Goal: Task Accomplishment & Management: Use online tool/utility

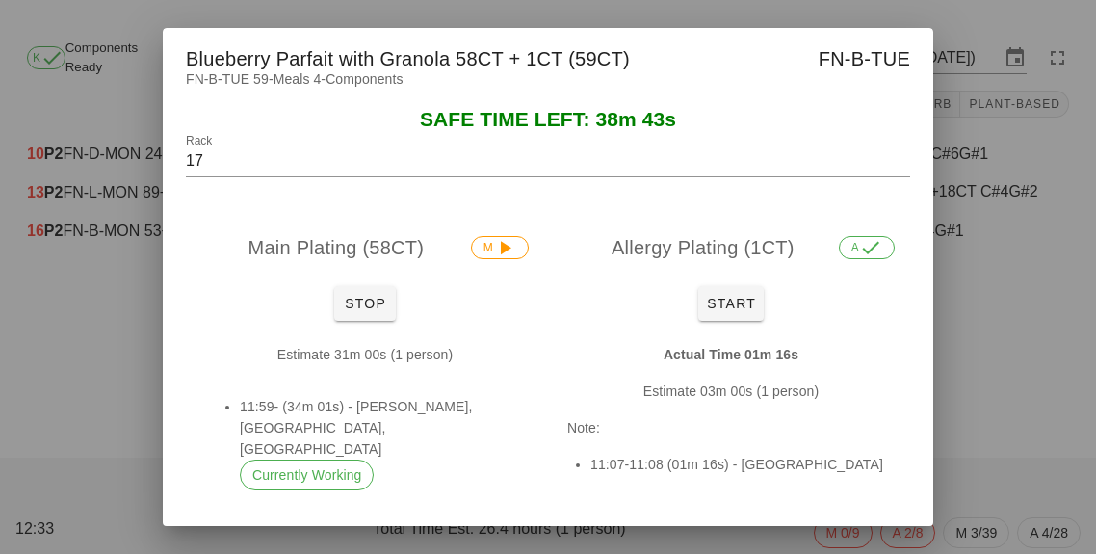
click at [419, 260] on div "Main Plating (58CT) M" at bounding box center [365, 248] width 358 height 62
click at [374, 321] on button "Stop" at bounding box center [365, 303] width 62 height 35
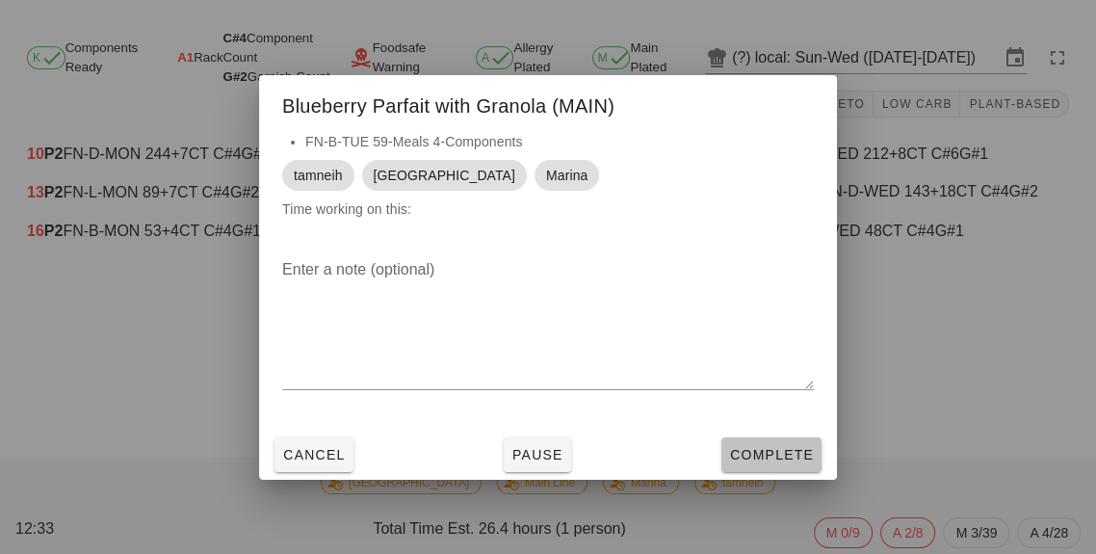
click at [786, 462] on span "Complete" at bounding box center [771, 454] width 85 height 15
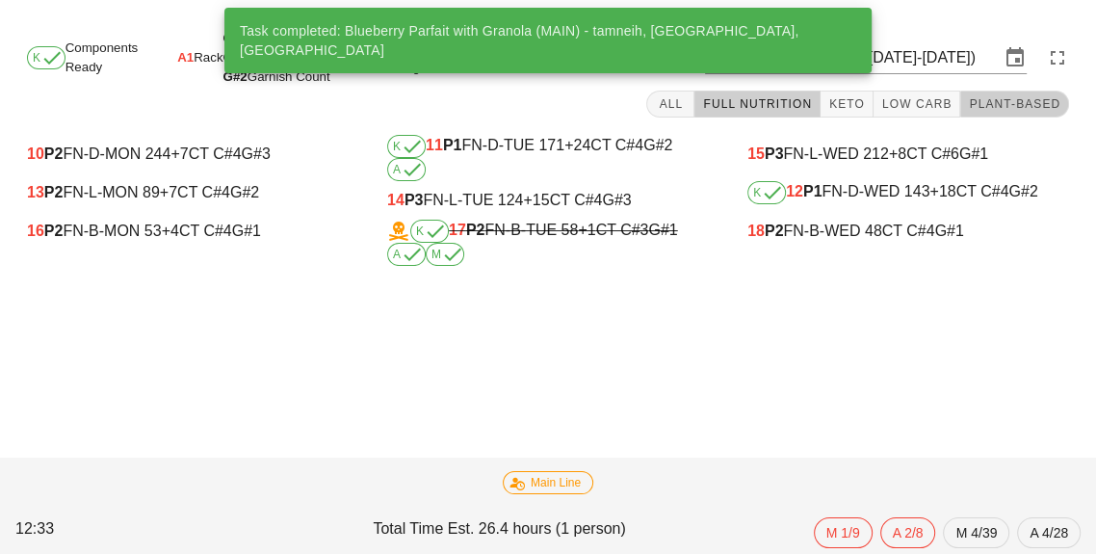
click at [1017, 92] on button "Plant-Based" at bounding box center [1014, 104] width 109 height 27
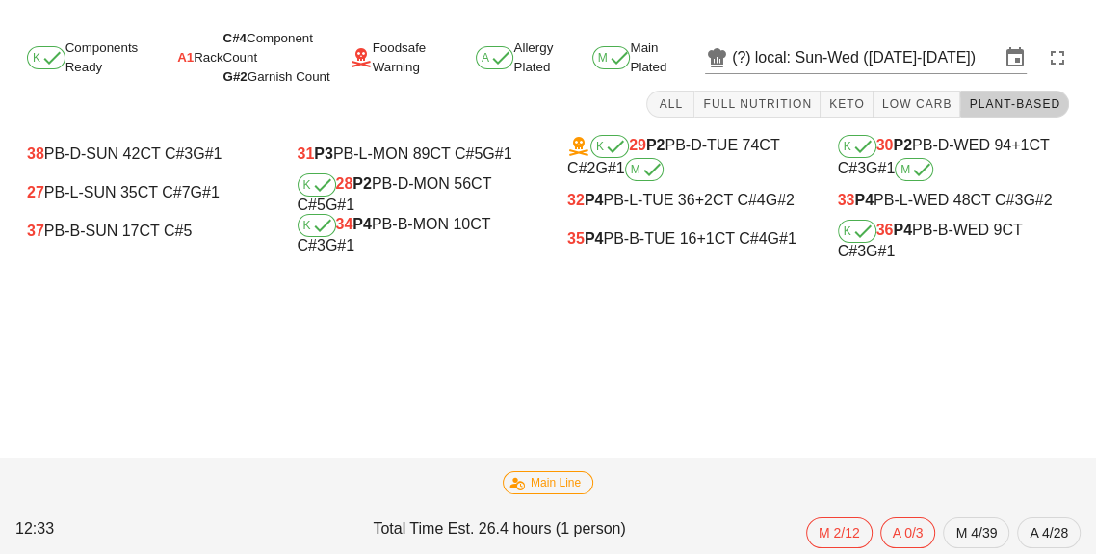
click at [897, 235] on b "P4" at bounding box center [902, 229] width 19 height 16
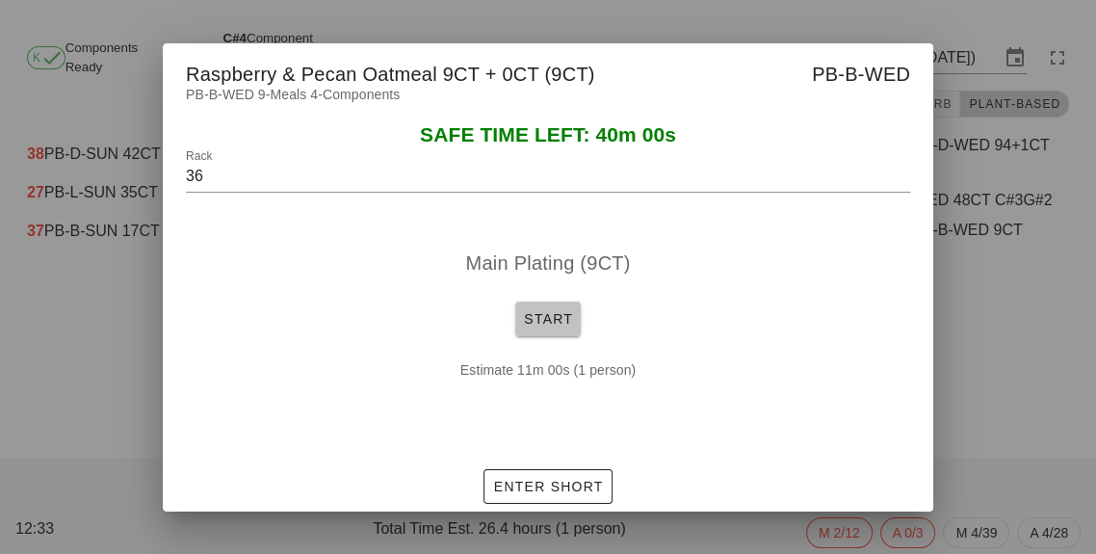
click at [546, 336] on button "Start" at bounding box center [547, 318] width 65 height 35
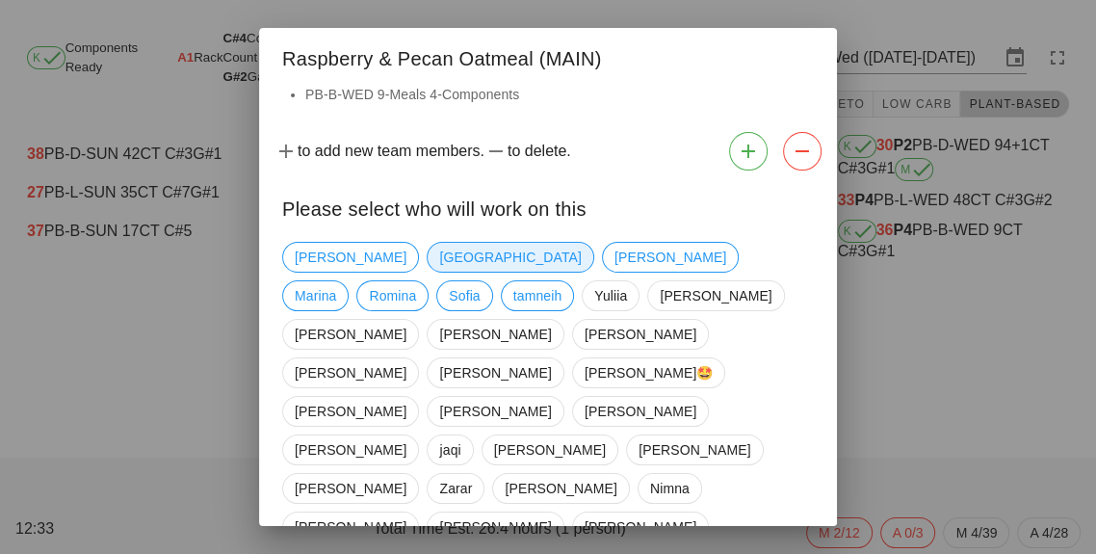
click at [439, 249] on span "[GEOGRAPHIC_DATA]" at bounding box center [510, 257] width 142 height 29
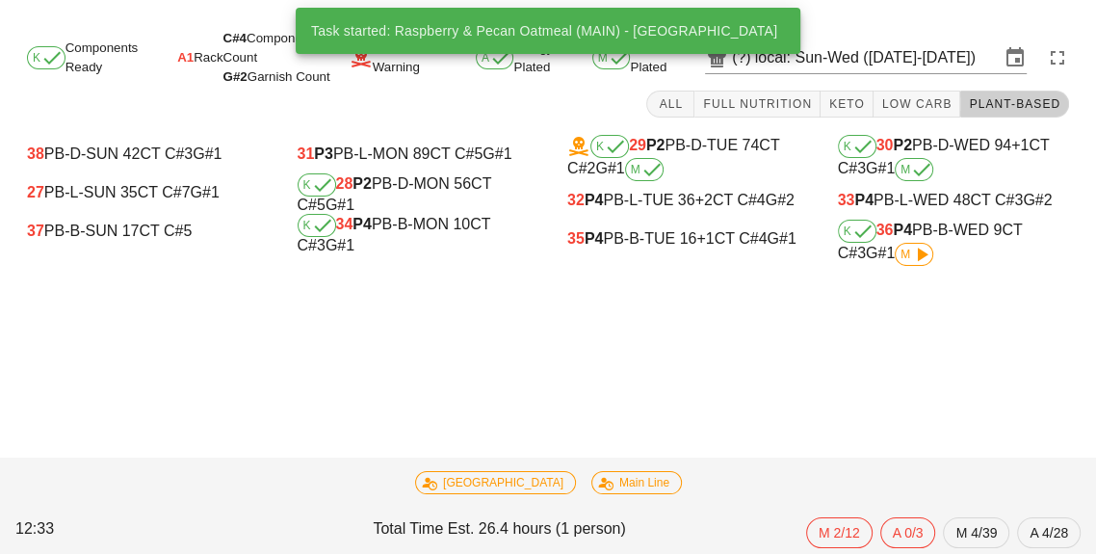
click at [402, 228] on div "K 34 P4 PB-B-MON 10 CT C#3 G#1" at bounding box center [414, 234] width 232 height 40
type input "34"
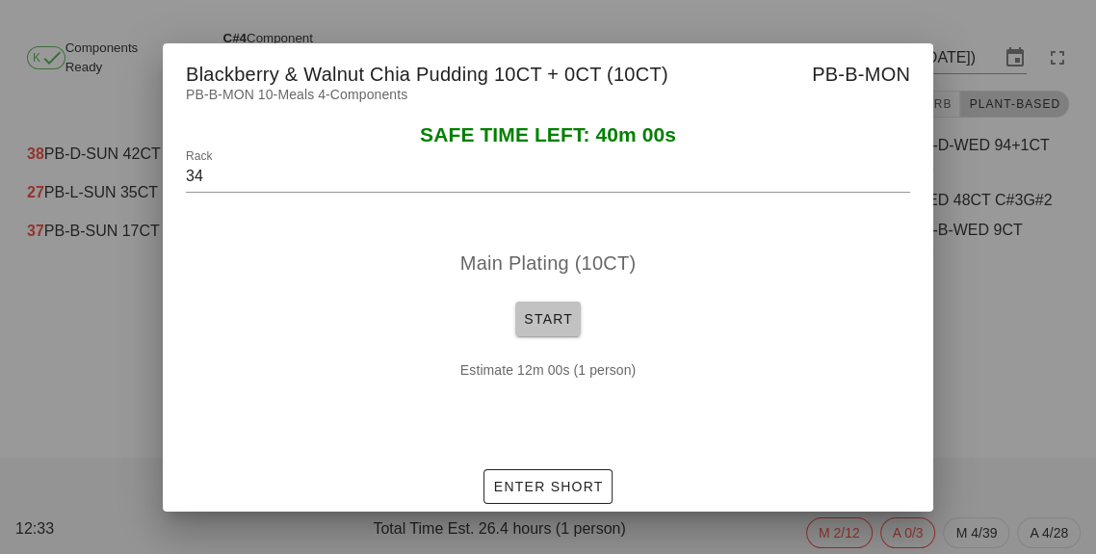
click at [563, 326] on span "Start" at bounding box center [548, 318] width 50 height 15
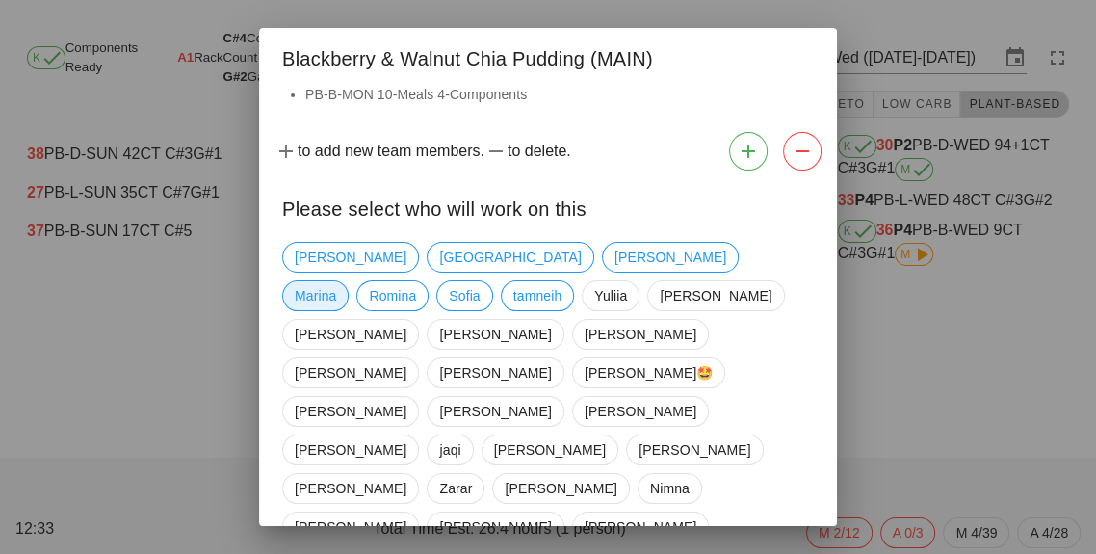
click at [336, 281] on span "Marina" at bounding box center [315, 295] width 41 height 29
click at [562, 281] on span "tamneih" at bounding box center [537, 295] width 49 height 29
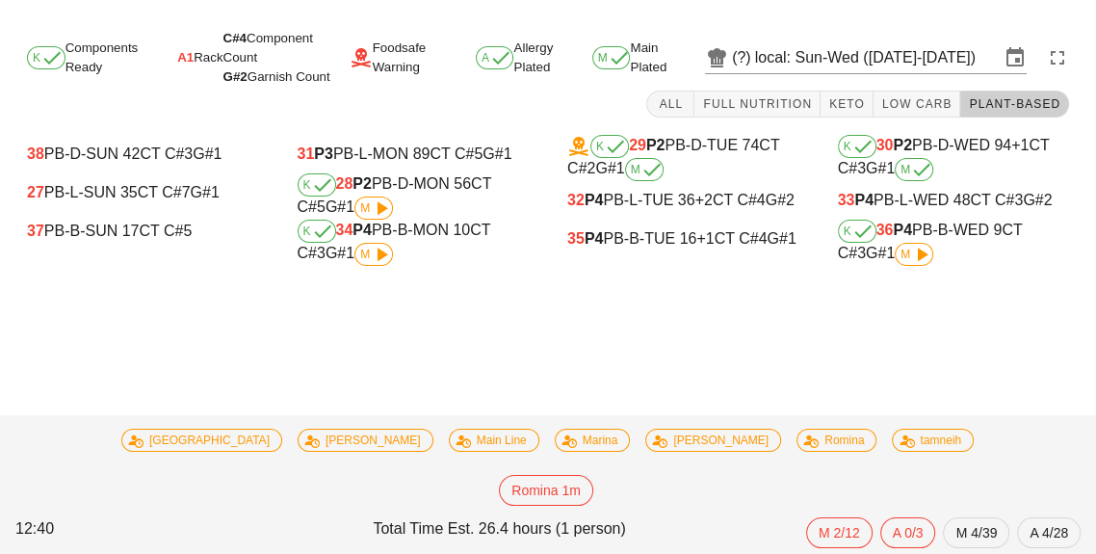
click at [360, 254] on span "M" at bounding box center [373, 254] width 27 height 12
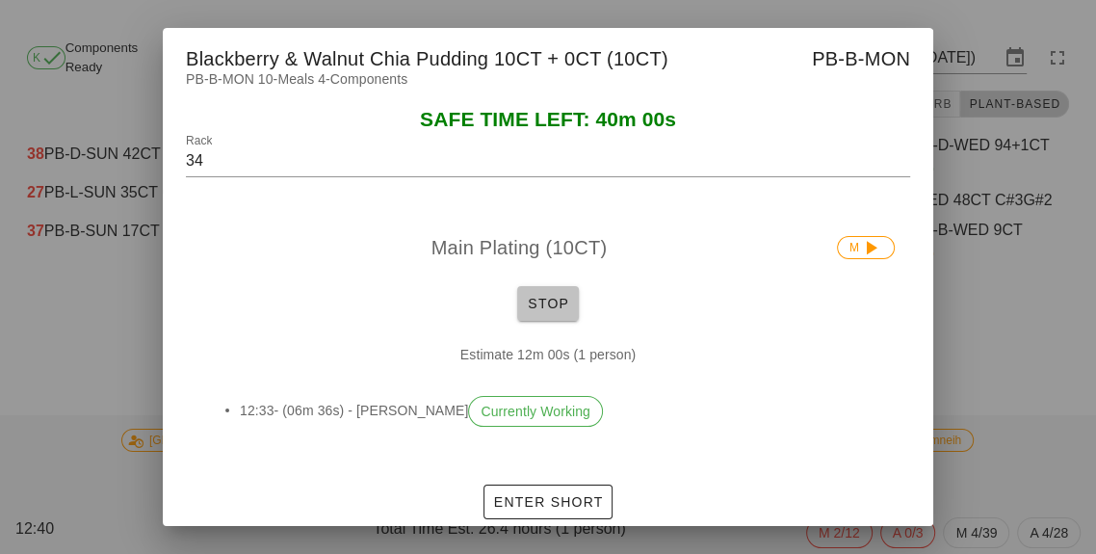
click at [562, 321] on button "Stop" at bounding box center [548, 303] width 62 height 35
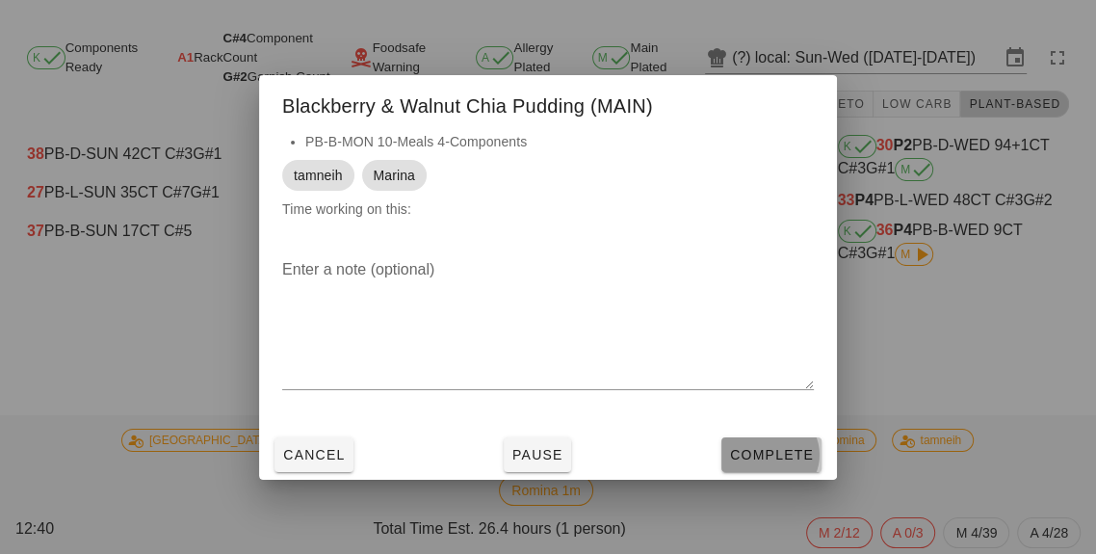
click at [793, 462] on span "Complete" at bounding box center [771, 454] width 85 height 15
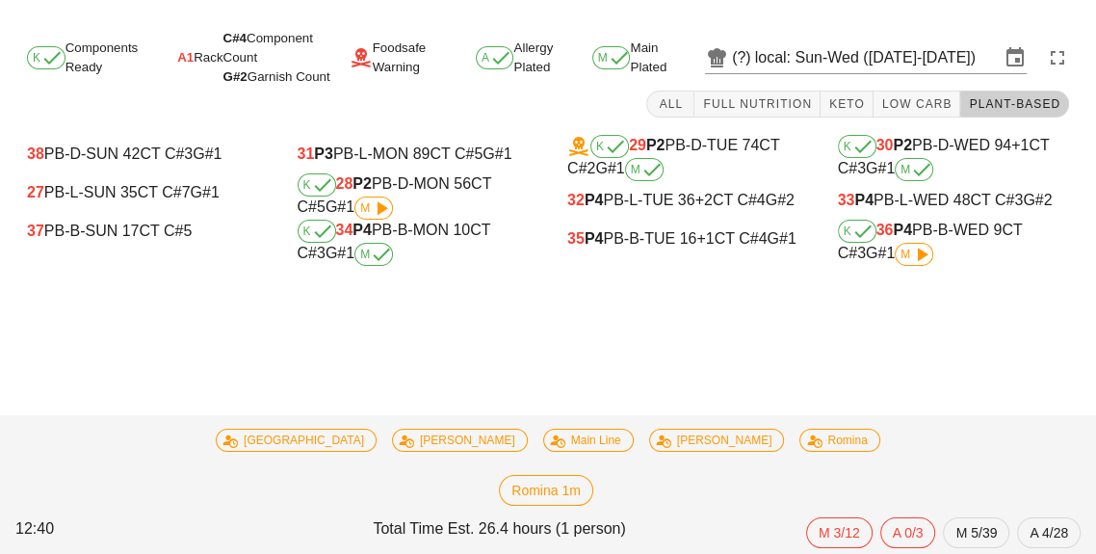
click at [835, 62] on input "local: Sun-Wed ([DATE]-[DATE])" at bounding box center [877, 57] width 245 height 31
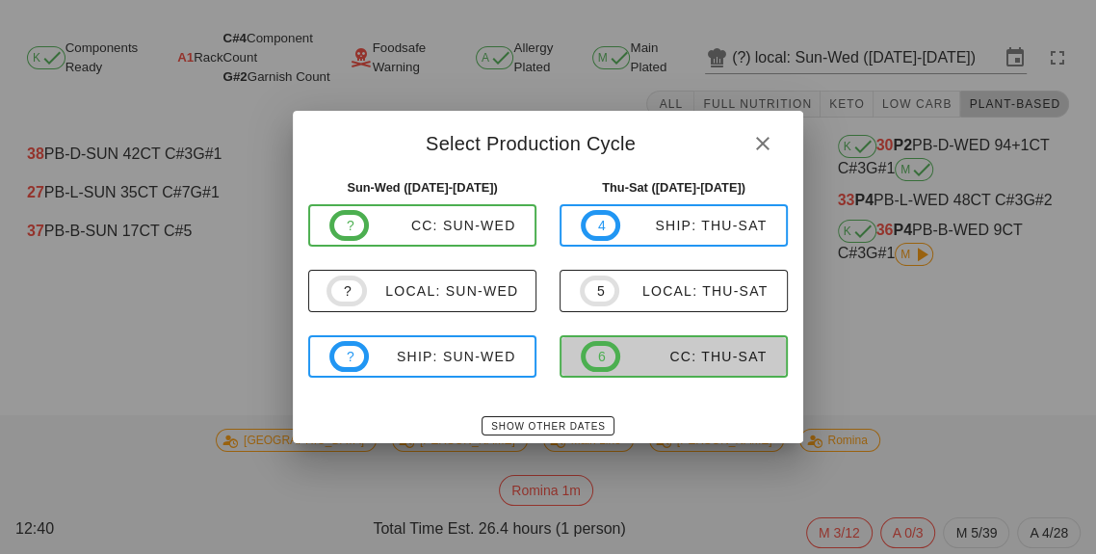
click at [723, 364] on div "CC: Thu-Sat" at bounding box center [693, 356] width 146 height 15
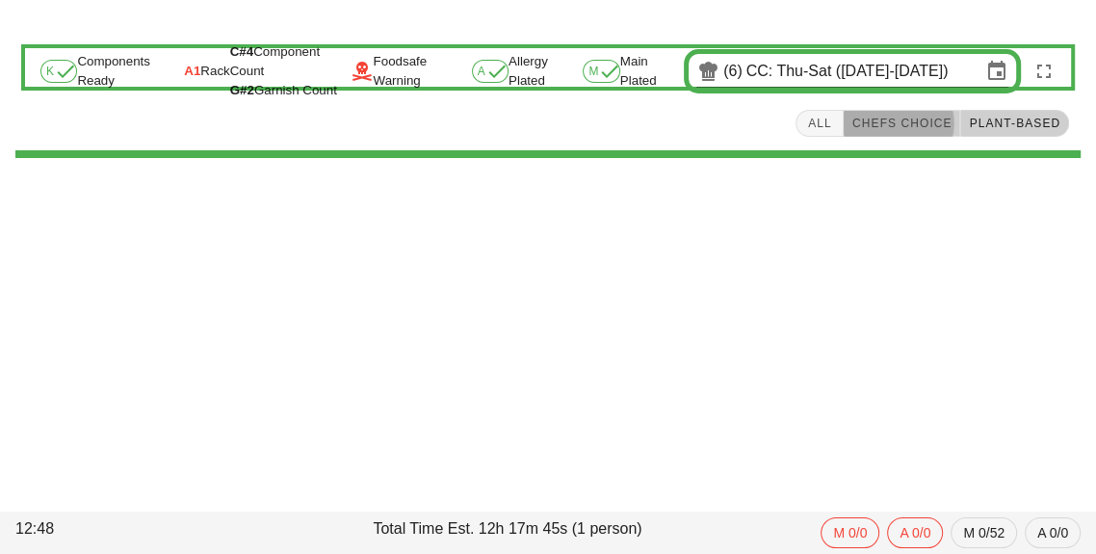
click at [904, 122] on span "Chefs Choice" at bounding box center [901, 123] width 101 height 13
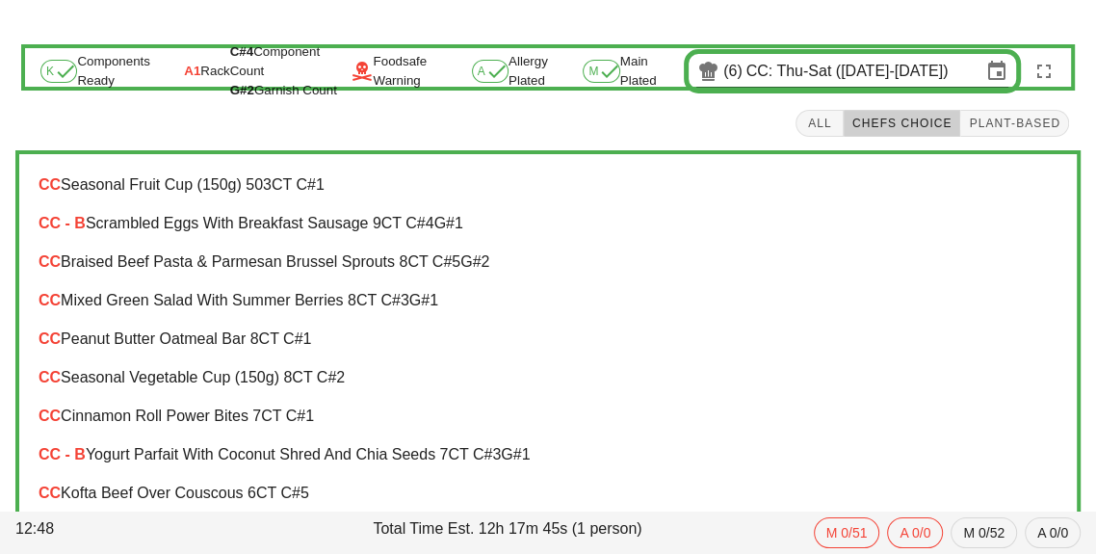
click at [275, 353] on div "CC Peanut Butter Oatmeal Bar 8 CT C#1" at bounding box center [548, 339] width 1050 height 39
click at [246, 338] on div "CC Peanut Butter Oatmeal Bar 8 CT C#1" at bounding box center [548, 338] width 1019 height 17
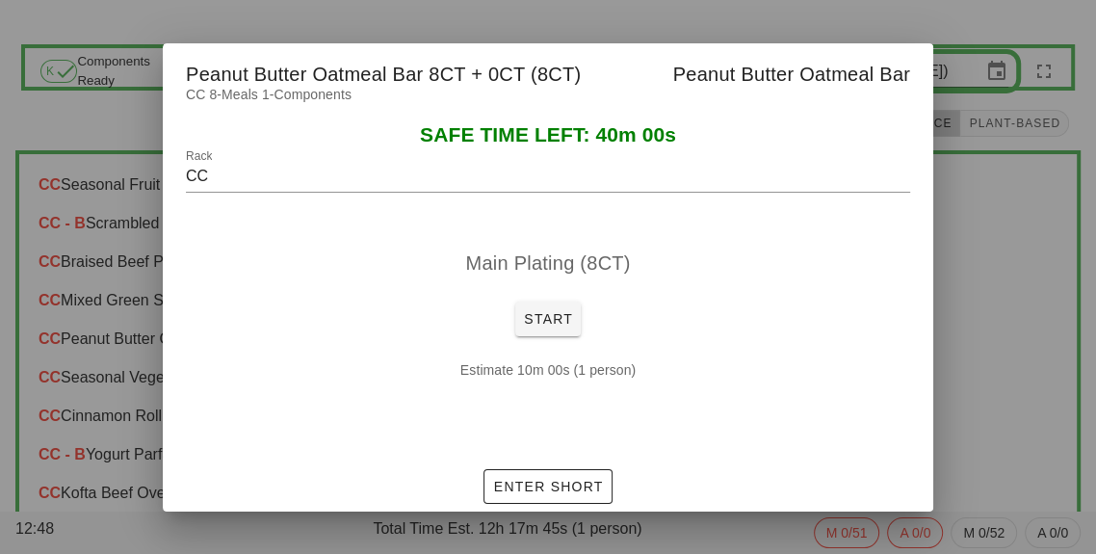
click at [1000, 365] on div at bounding box center [548, 277] width 1096 height 554
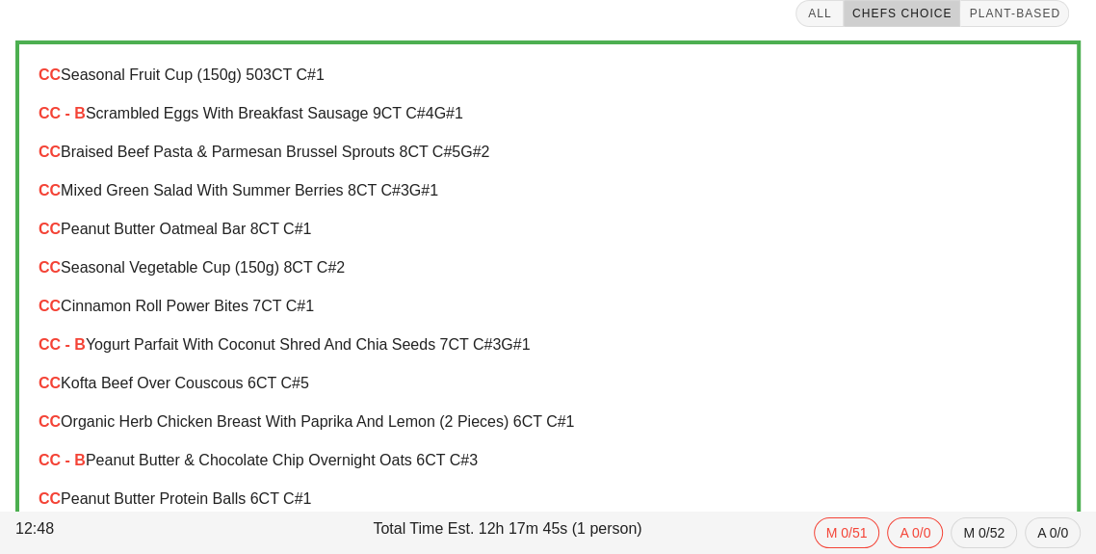
scroll to position [113, 0]
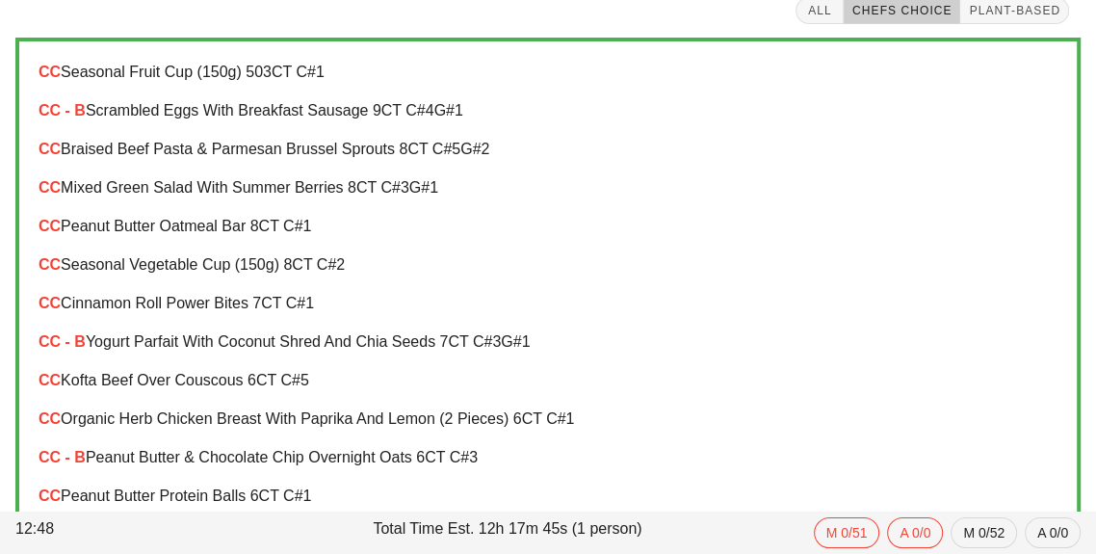
click at [418, 344] on div "CC - B Yogurt Parfait with Coconut Shred and Chia Seeds 7 CT C#3 G#1" at bounding box center [548, 341] width 1019 height 17
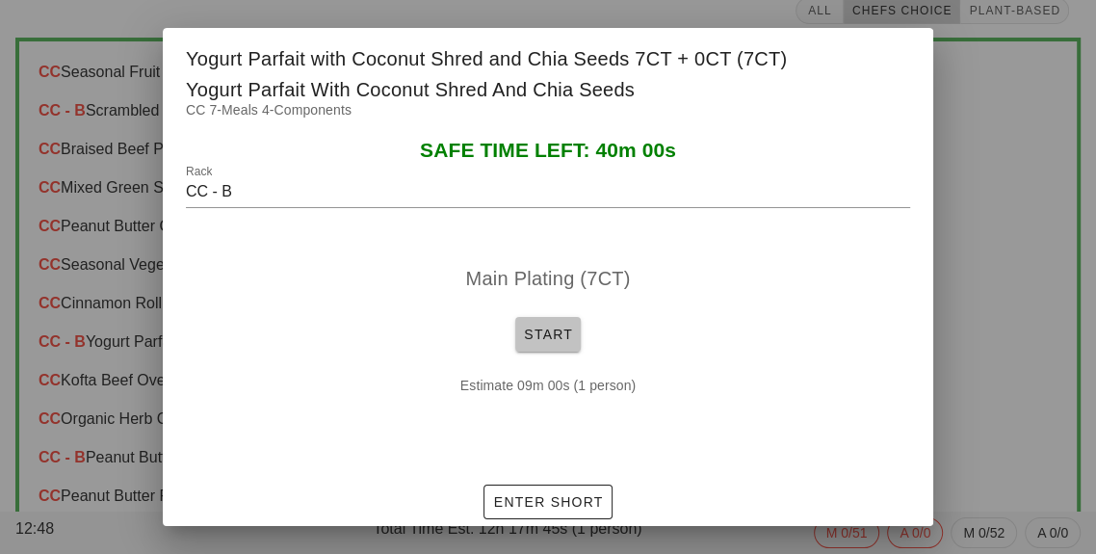
click at [554, 351] on button "Start" at bounding box center [547, 334] width 65 height 35
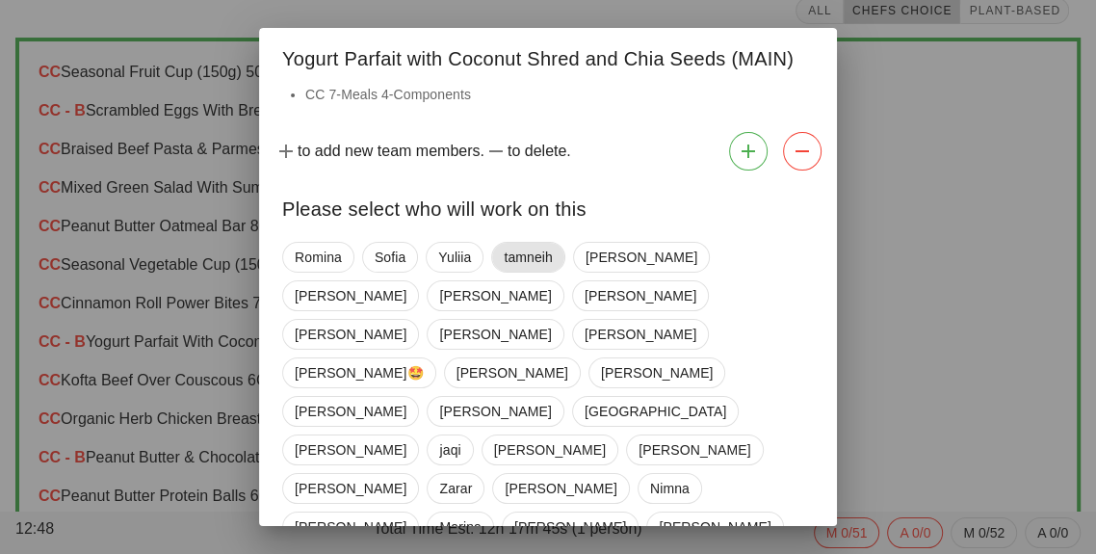
click at [528, 263] on span "tamneih" at bounding box center [528, 257] width 49 height 29
click at [480, 512] on span "Marina" at bounding box center [459, 526] width 41 height 29
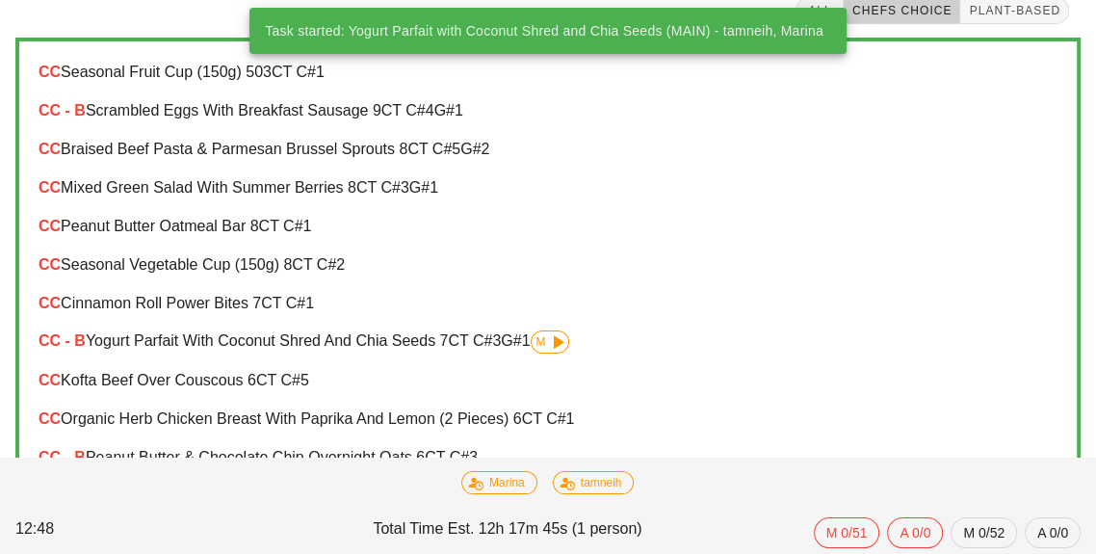
click at [359, 472] on div "CC - B Peanut Butter & Chocolate Chip Overnight Oats 6 CT C#3" at bounding box center [548, 457] width 1050 height 39
click at [362, 489] on div "CC Peanut Butter Protein Balls 6 CT C#1" at bounding box center [548, 495] width 1019 height 17
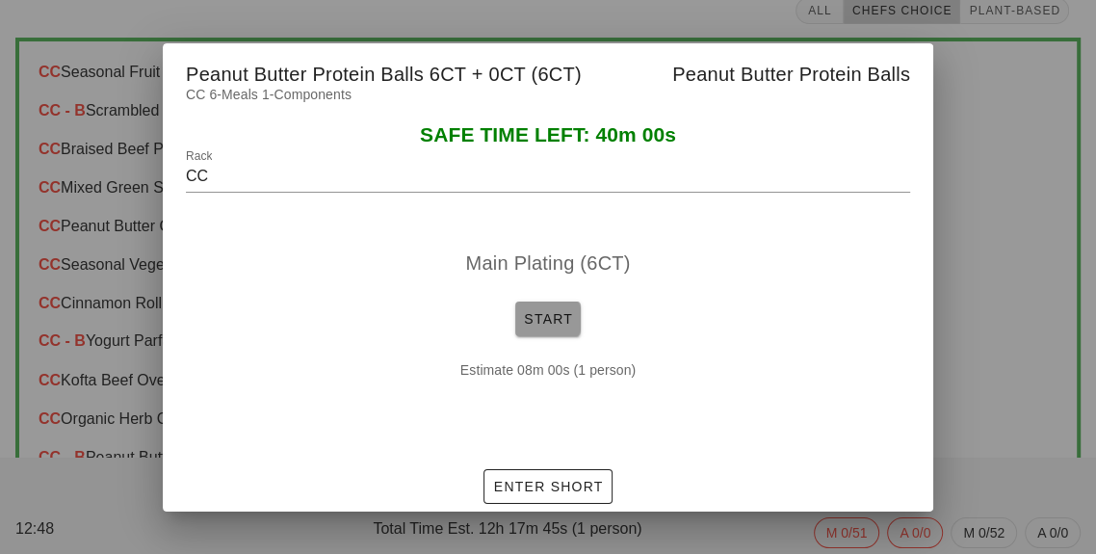
click at [546, 326] on span "Start" at bounding box center [548, 318] width 50 height 15
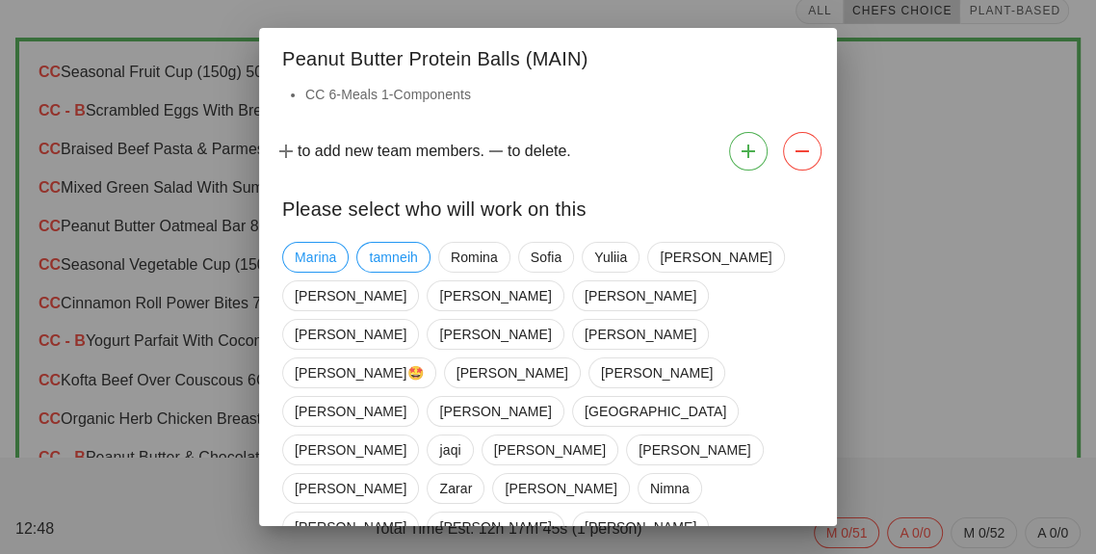
scroll to position [9, 0]
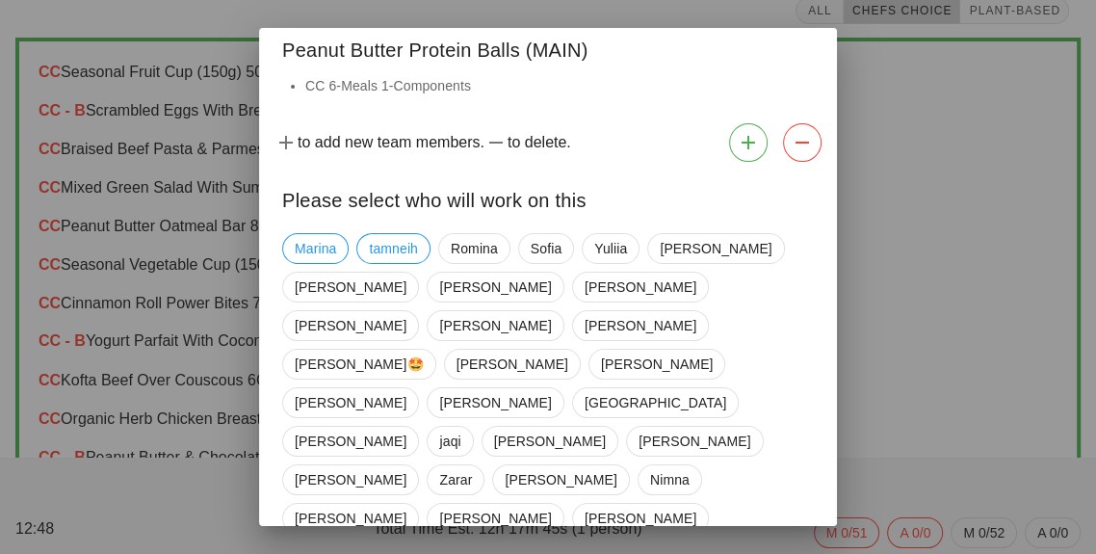
click at [912, 502] on div at bounding box center [548, 277] width 1096 height 554
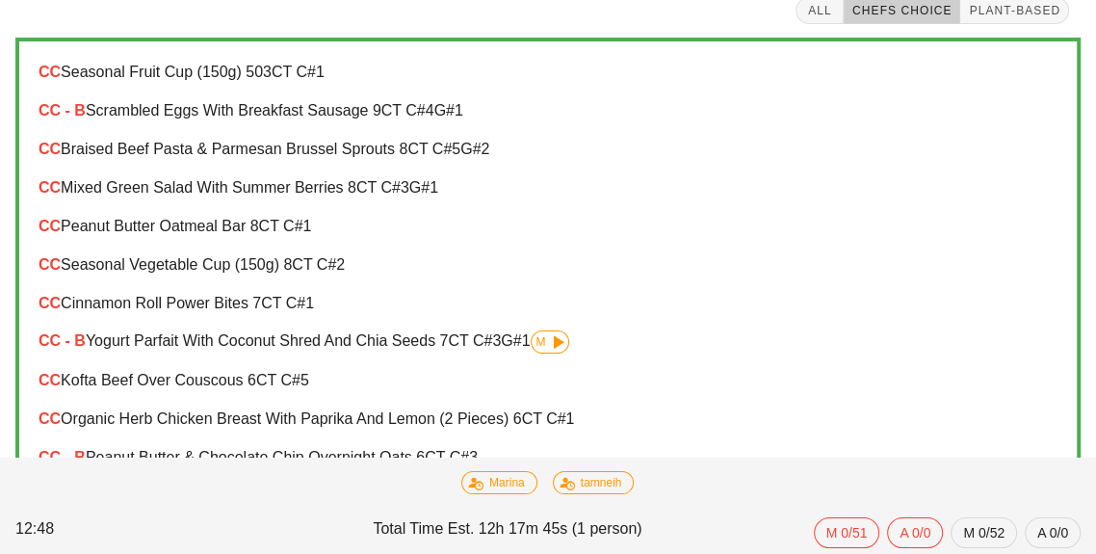
click at [394, 489] on div "CC Peanut Butter Protein Balls 6 CT C#1" at bounding box center [548, 495] width 1019 height 17
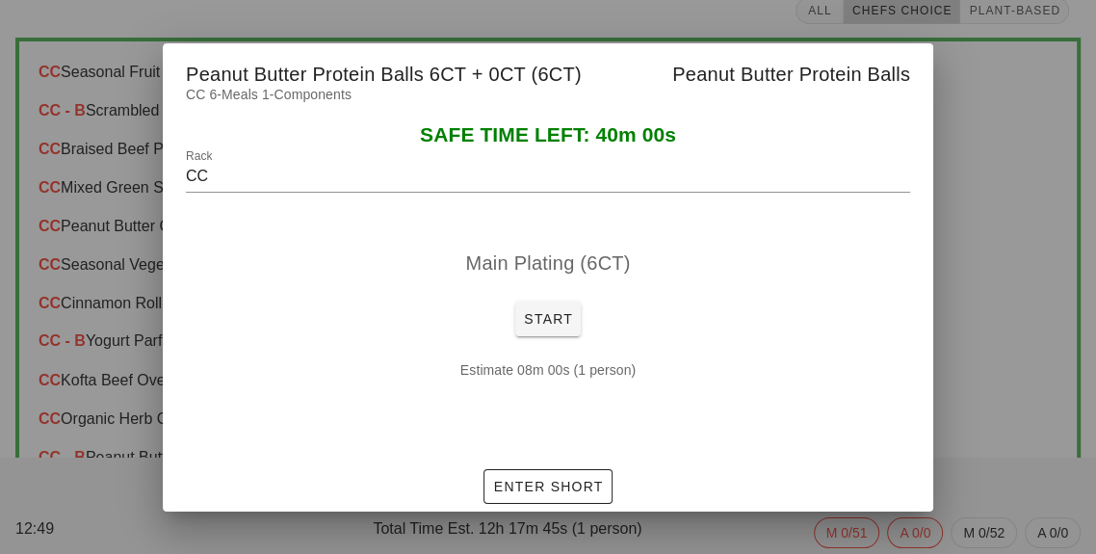
click at [965, 415] on div at bounding box center [548, 277] width 1096 height 554
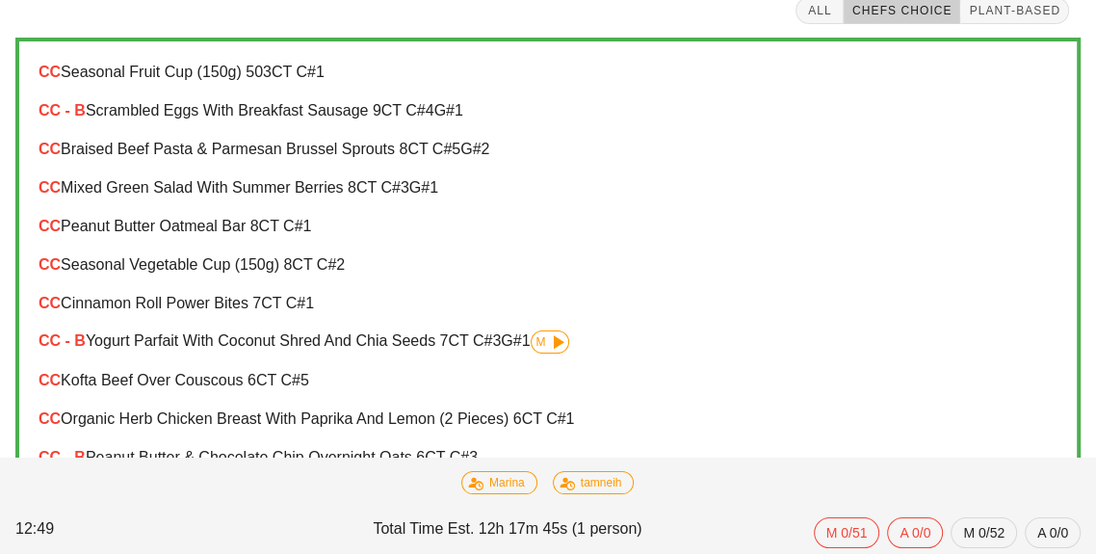
click at [344, 478] on div "CC Peanut Butter Protein Balls 6 CT C#1" at bounding box center [548, 496] width 1050 height 39
click at [431, 454] on div "CC - B Peanut Butter & Chocolate Chip Overnight Oats 6 CT C#3" at bounding box center [548, 457] width 1019 height 17
type input "CC - B"
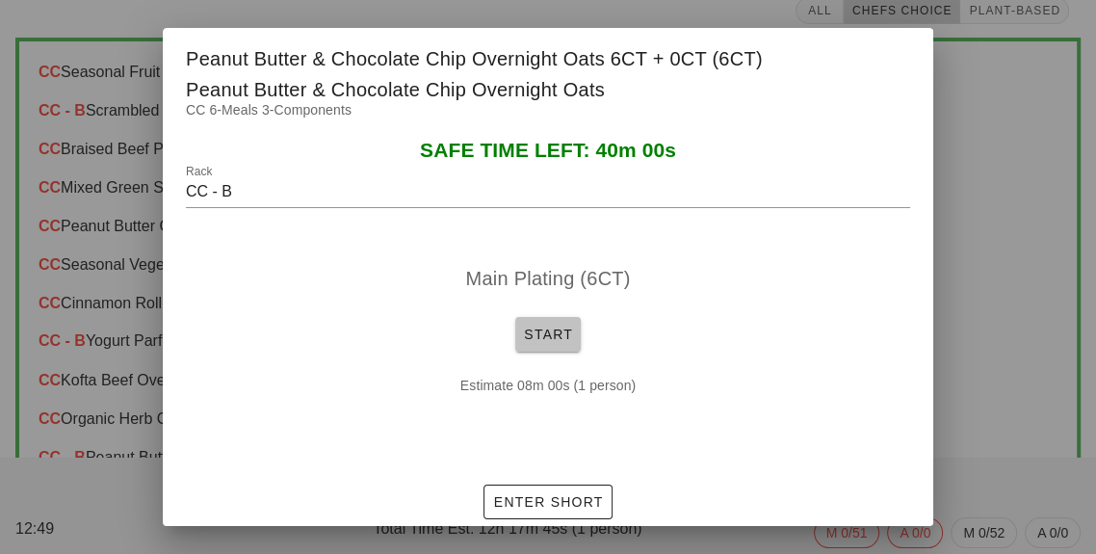
click at [551, 351] on button "Start" at bounding box center [547, 334] width 65 height 35
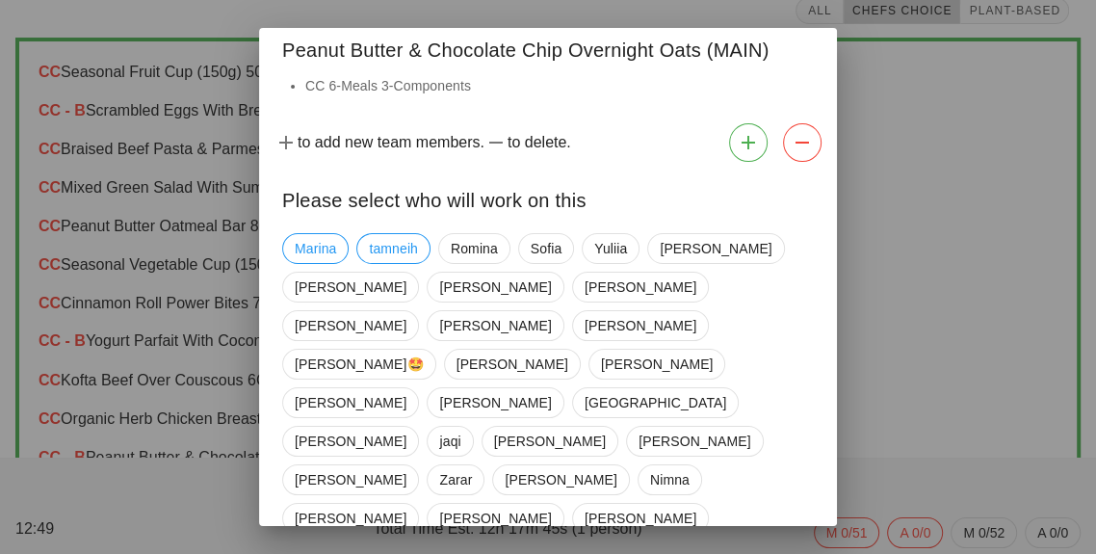
click at [540, 343] on div "[PERSON_NAME] [PERSON_NAME] [PERSON_NAME] [PERSON_NAME] [PERSON_NAME] [PERSON_N…" at bounding box center [547, 498] width 531 height 547
click at [539, 343] on div "[PERSON_NAME] [PERSON_NAME] [PERSON_NAME] [PERSON_NAME] [PERSON_NAME] [PERSON_N…" at bounding box center [547, 498] width 531 height 547
click at [584, 388] on span "[GEOGRAPHIC_DATA]" at bounding box center [655, 402] width 142 height 29
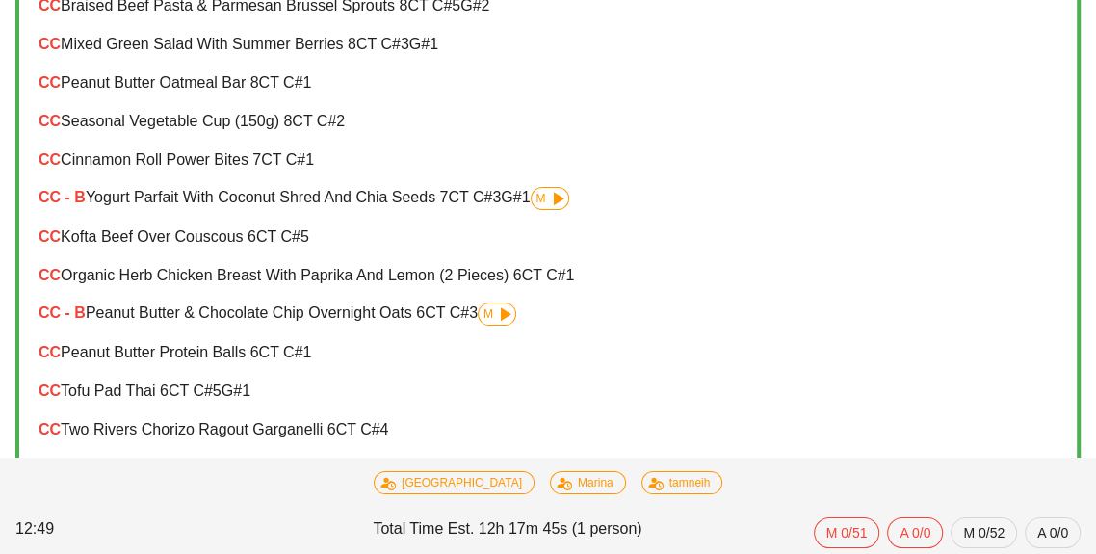
scroll to position [272, 0]
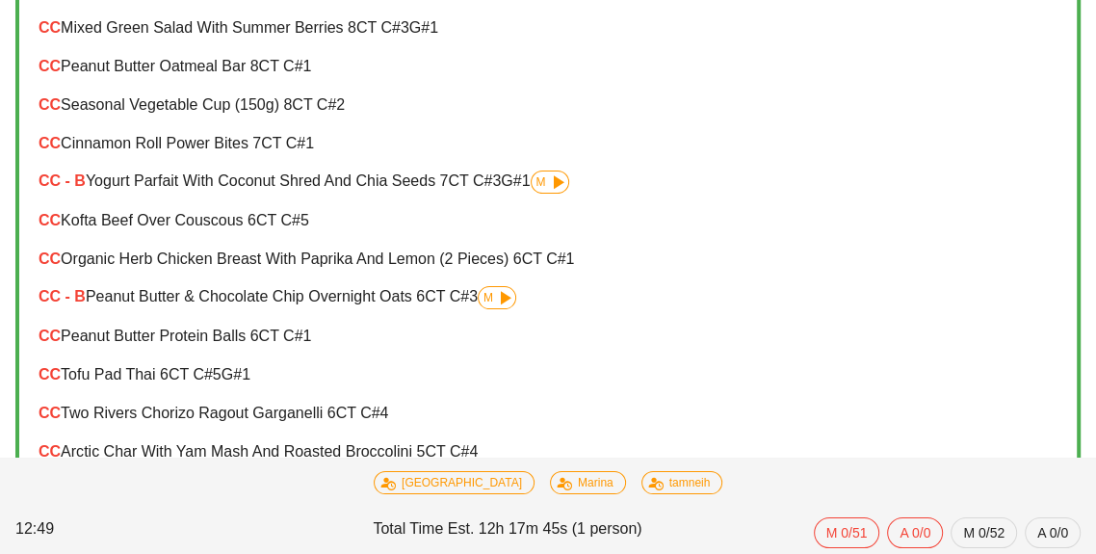
click at [428, 183] on div "CC - B Yogurt Parfait with Coconut Shred and Chia Seeds 7 CT C#3 G#1 M" at bounding box center [548, 181] width 1019 height 23
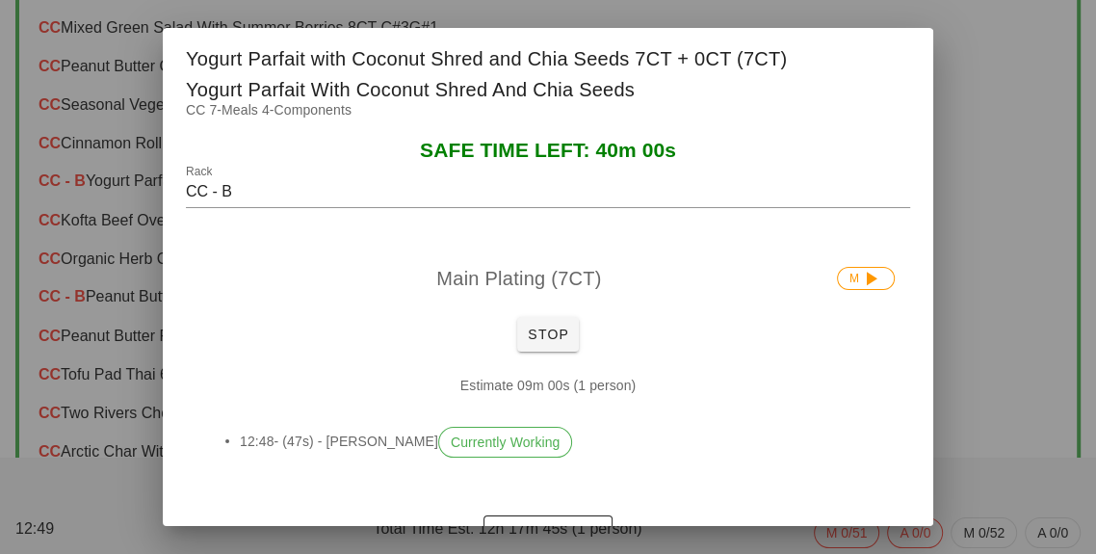
click at [1014, 402] on div at bounding box center [548, 277] width 1096 height 554
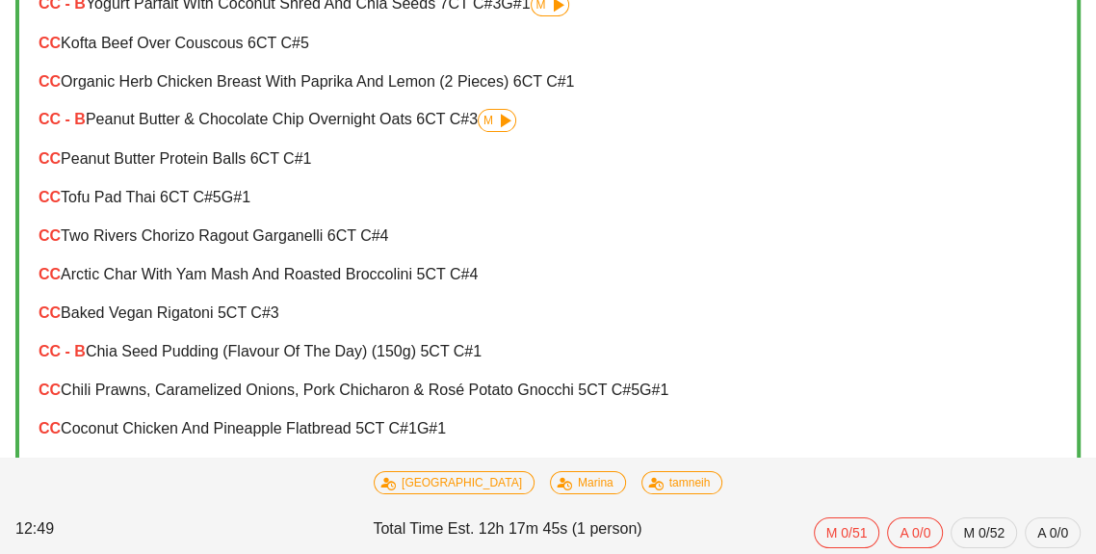
scroll to position [453, 0]
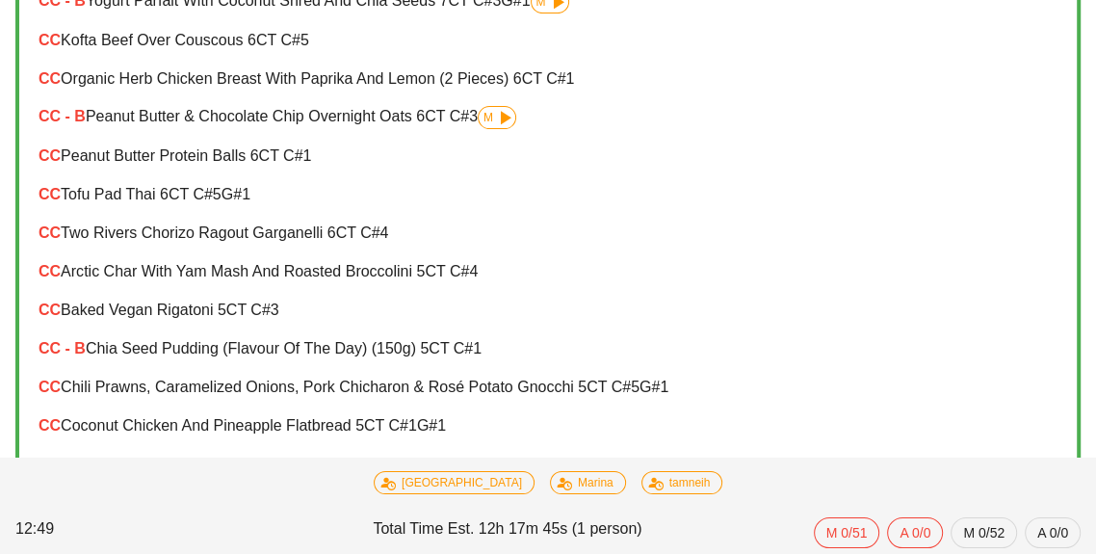
click at [283, 341] on div "CC - B Chia Seed Pudding (flavour of the day) (150g) 5 CT C#1" at bounding box center [548, 348] width 1019 height 17
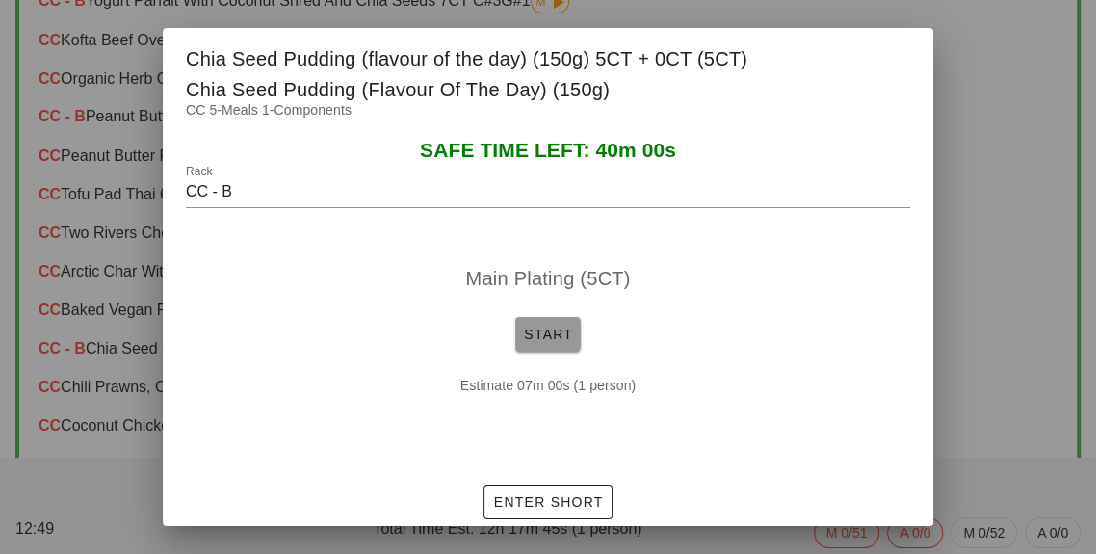
click at [547, 351] on button "Start" at bounding box center [547, 334] width 65 height 35
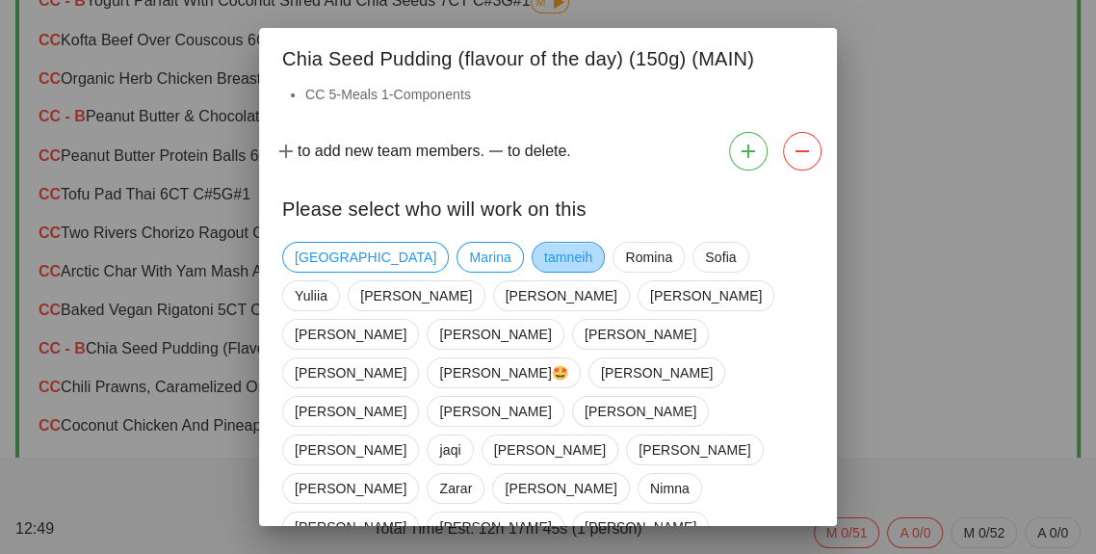
click at [544, 255] on span "tamneih" at bounding box center [568, 257] width 49 height 29
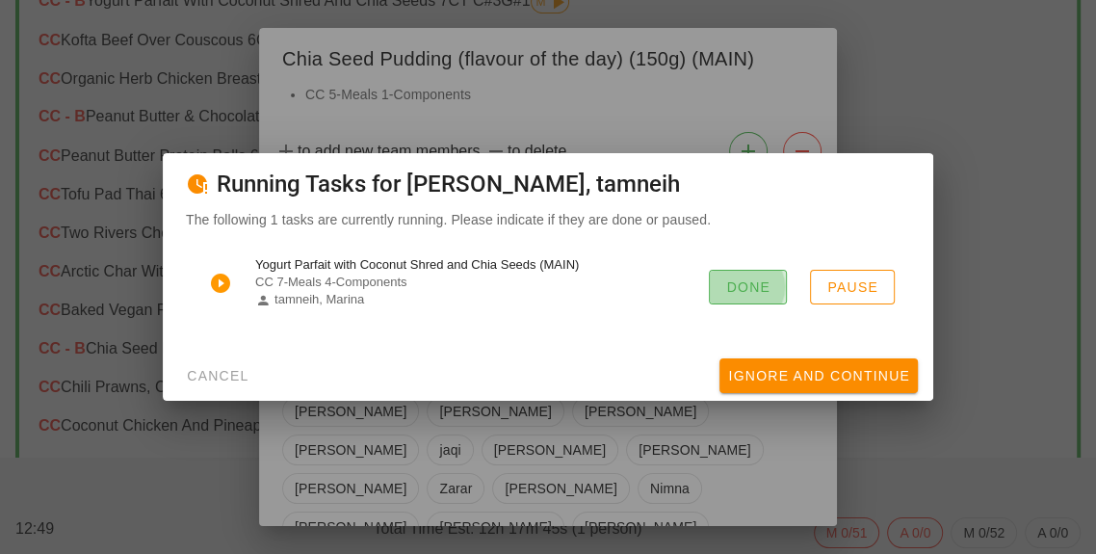
click at [748, 295] on span "Done" at bounding box center [747, 286] width 45 height 15
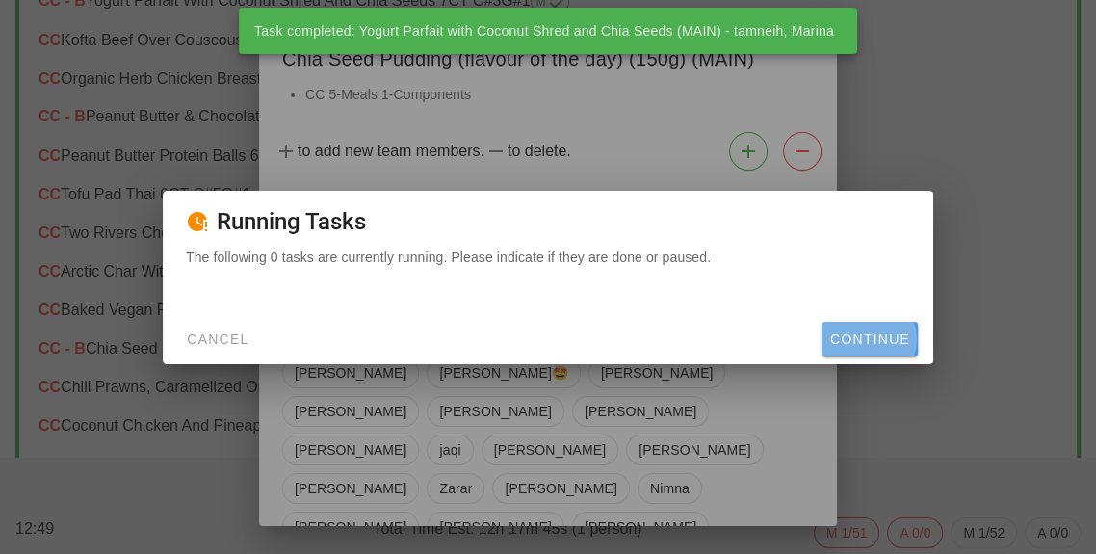
click at [886, 347] on span "Continue" at bounding box center [869, 338] width 81 height 15
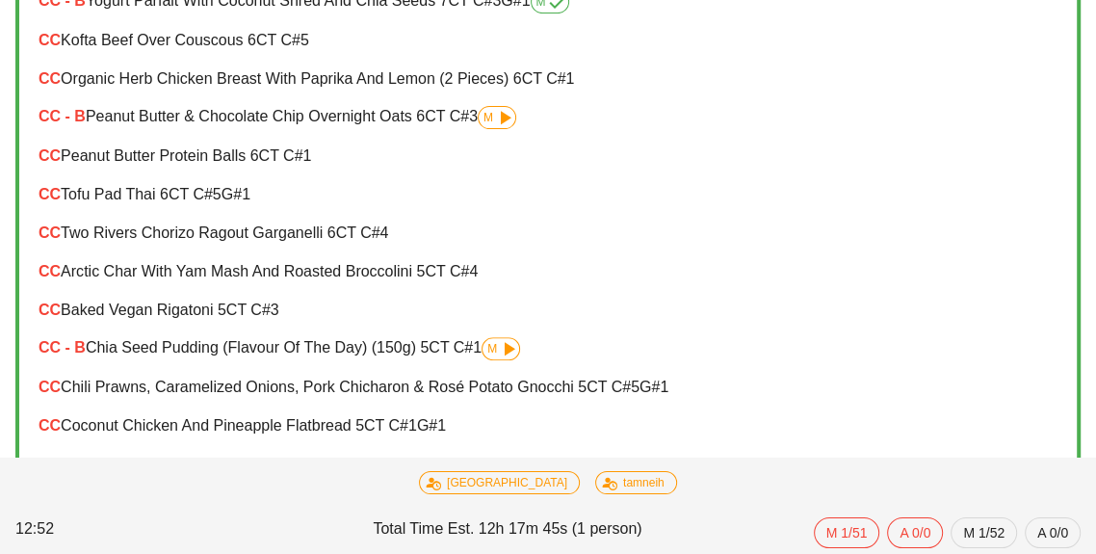
click at [481, 354] on span "M" at bounding box center [500, 348] width 39 height 23
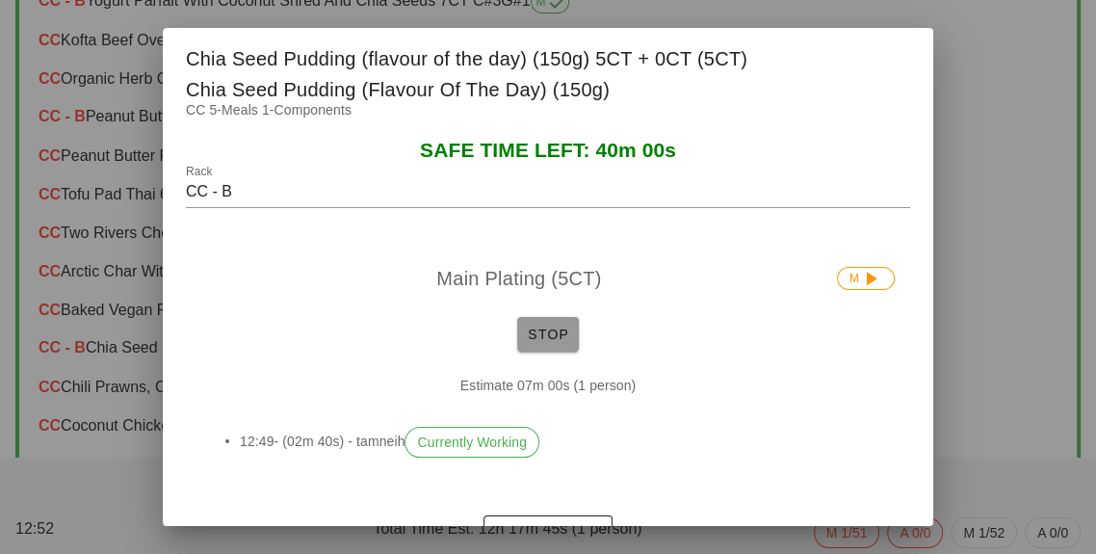
click at [547, 342] on span "Stop" at bounding box center [548, 333] width 46 height 15
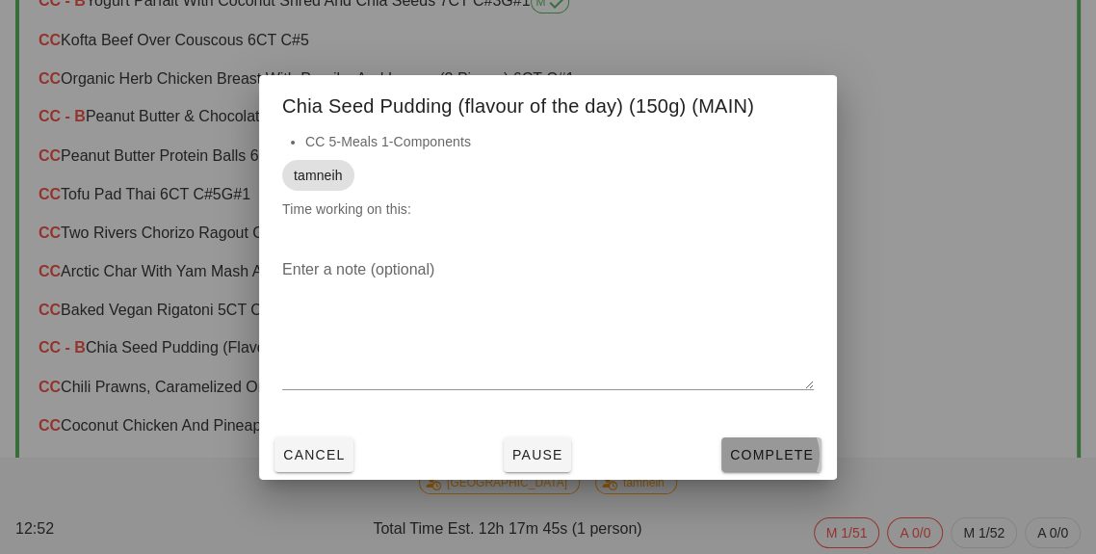
click at [780, 472] on button "Complete" at bounding box center [771, 454] width 100 height 35
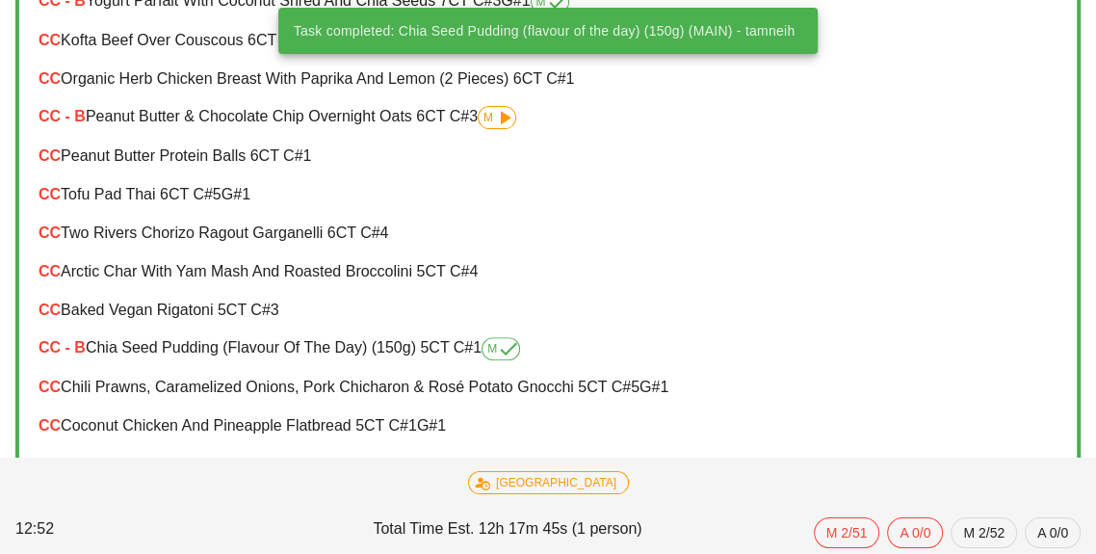
click at [486, 106] on span "M" at bounding box center [497, 117] width 39 height 23
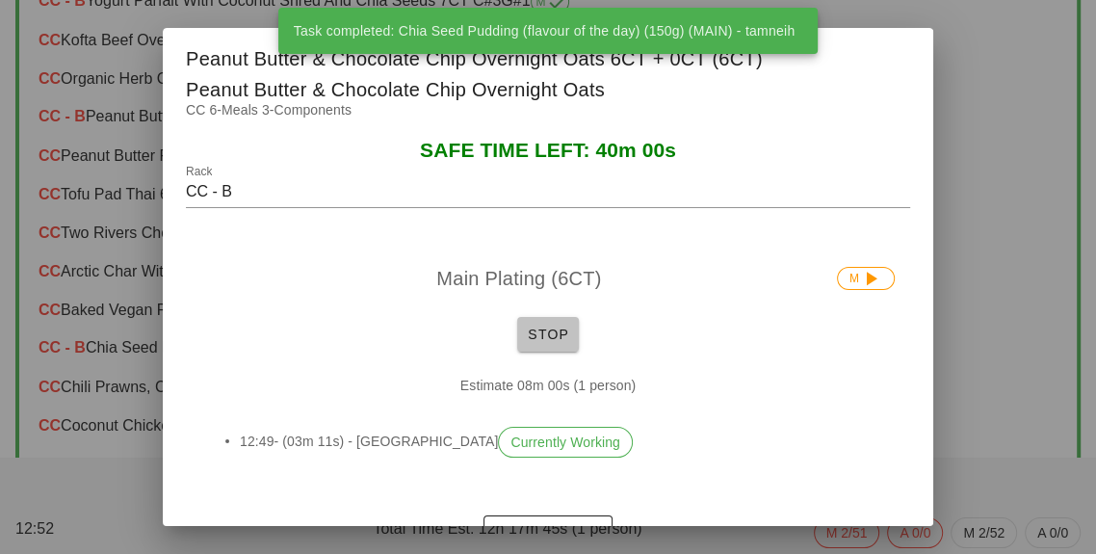
click at [540, 342] on span "Stop" at bounding box center [548, 333] width 46 height 15
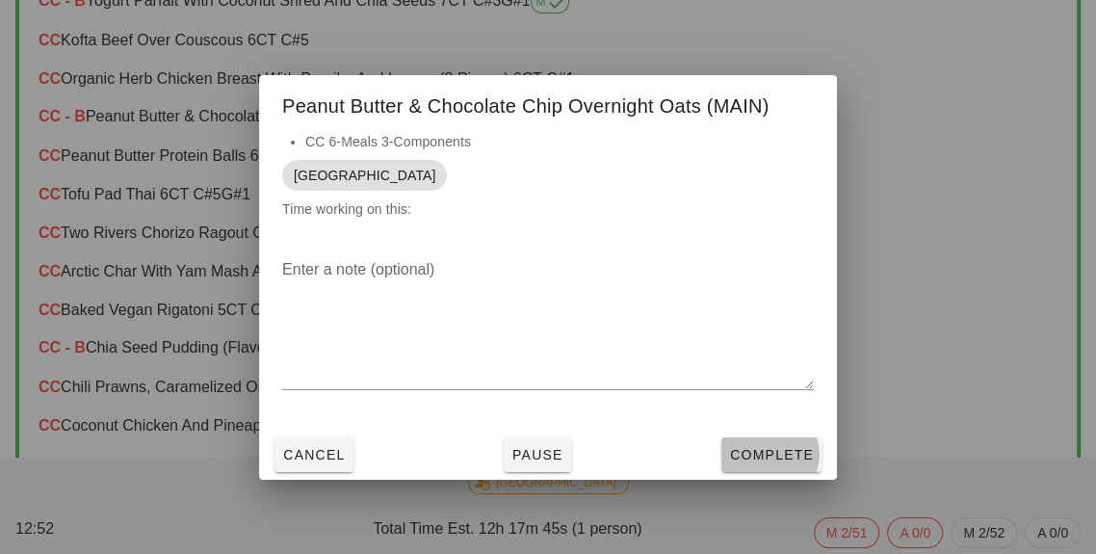
scroll to position [484, 0]
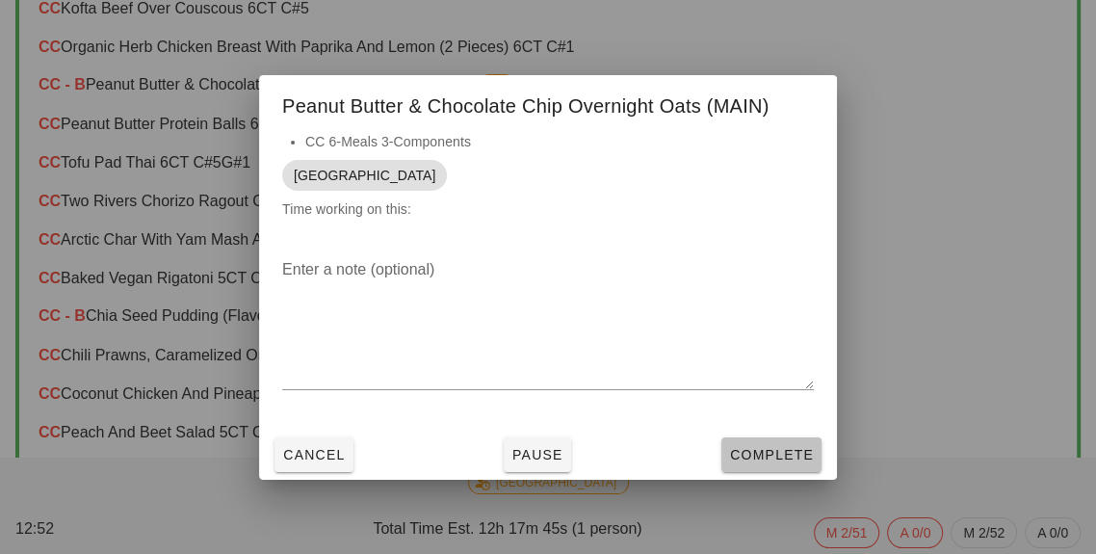
click at [763, 462] on span "Complete" at bounding box center [771, 454] width 85 height 15
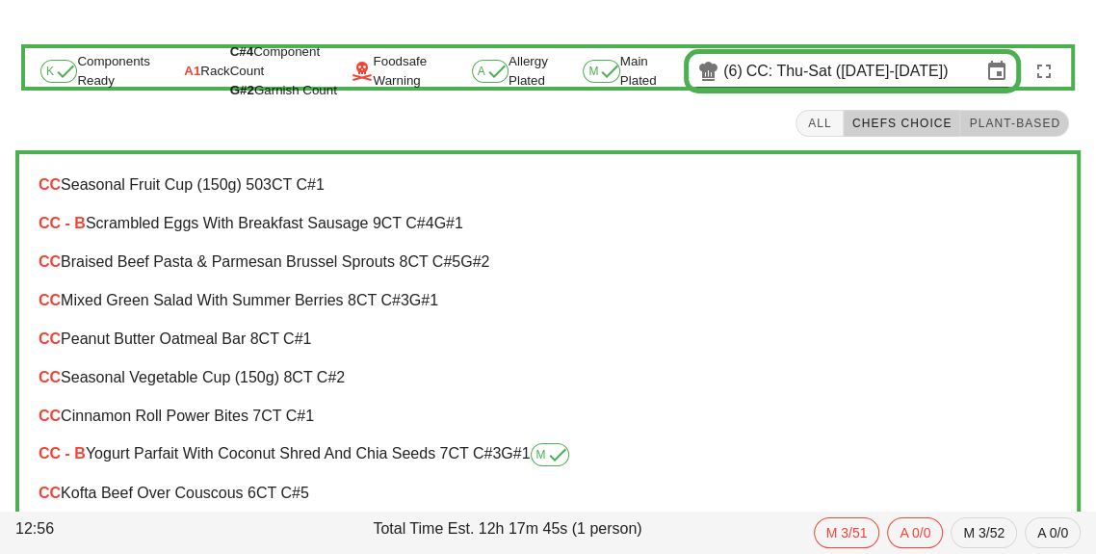
click at [1009, 118] on span "Plant-Based" at bounding box center [1014, 123] width 92 height 13
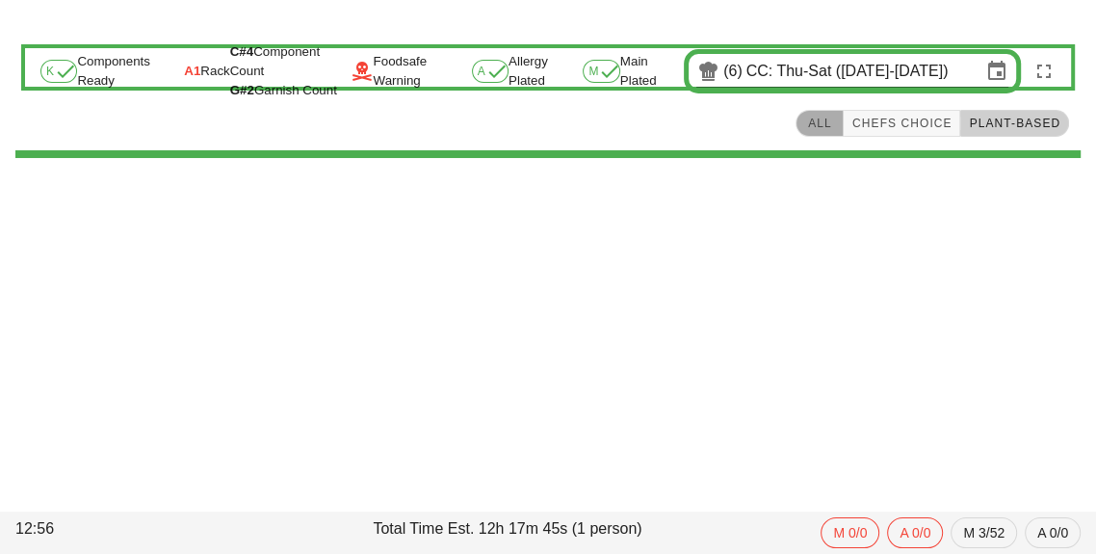
click at [831, 132] on button "All" at bounding box center [819, 123] width 48 height 27
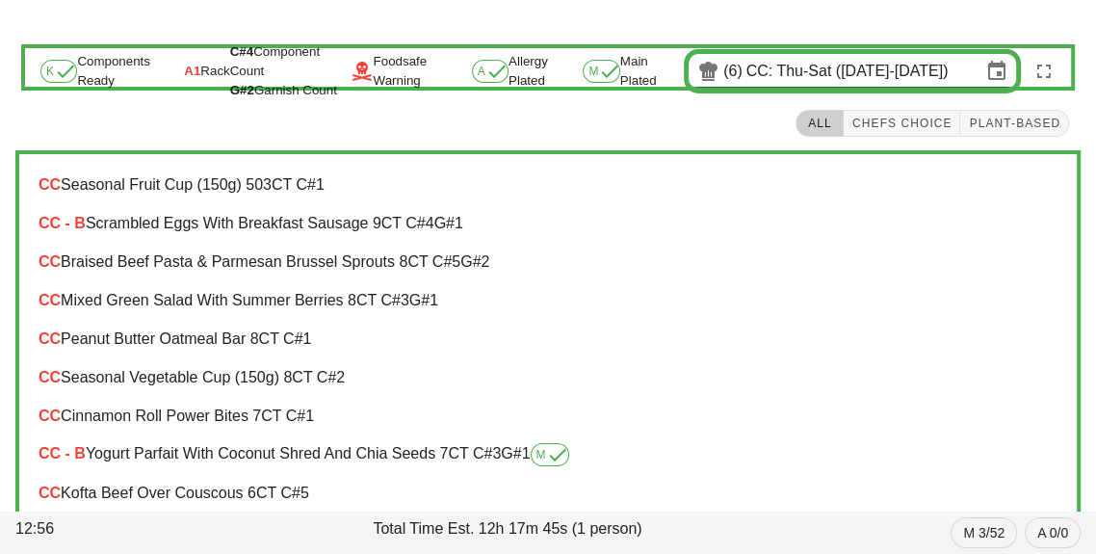
click at [835, 80] on input "CC: Thu-Sat ([DATE]-[DATE])" at bounding box center [863, 71] width 235 height 31
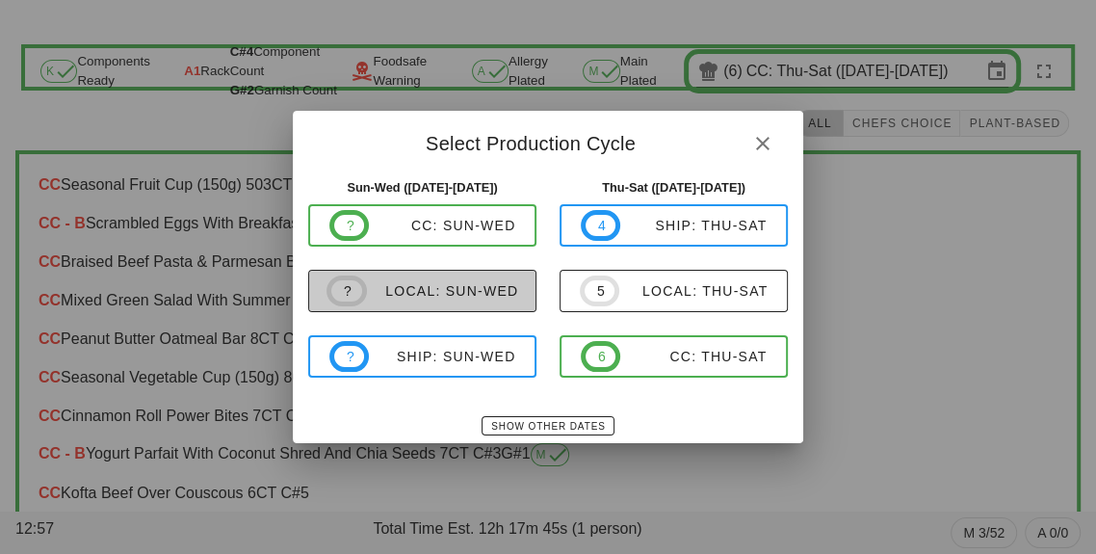
click at [424, 271] on button "? local: Sun-Wed" at bounding box center [422, 291] width 228 height 42
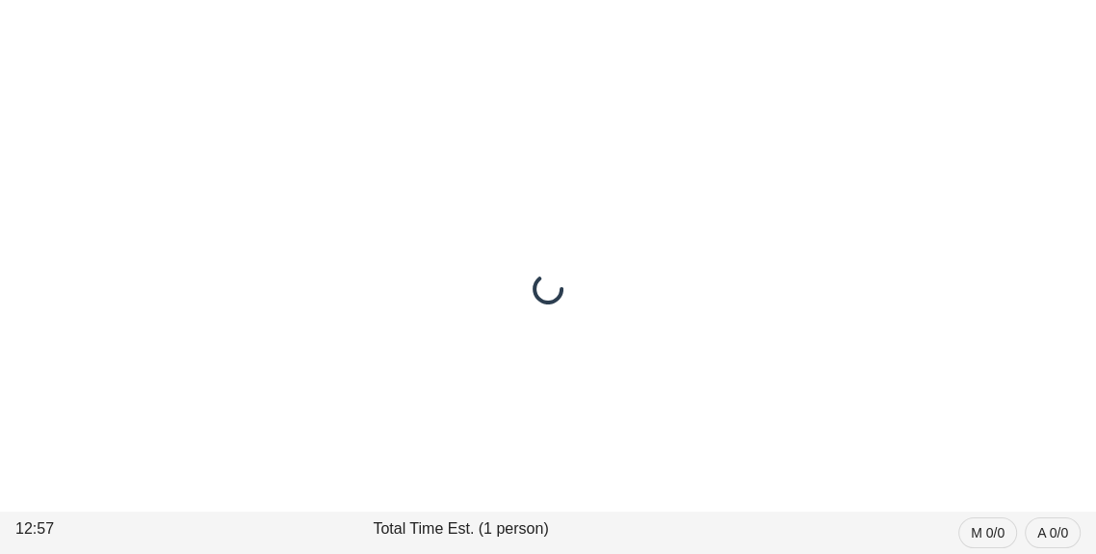
click at [437, 286] on div at bounding box center [548, 288] width 1096 height 531
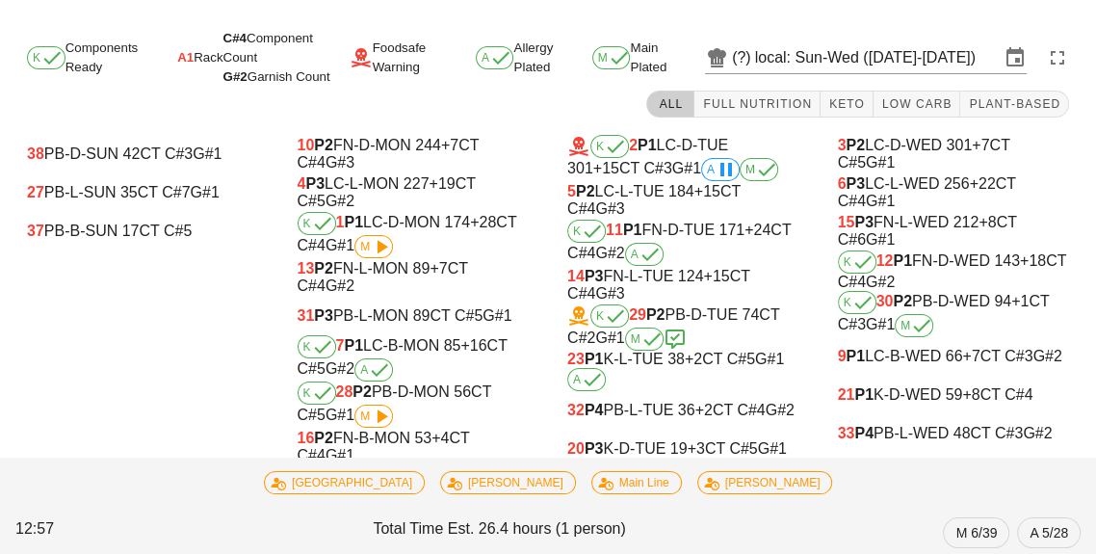
click at [933, 135] on div "3 P2 LC-D-WED 301 +7 CT C#5 G#1" at bounding box center [953, 154] width 263 height 39
click at [932, 106] on span "Low Carb" at bounding box center [916, 103] width 71 height 13
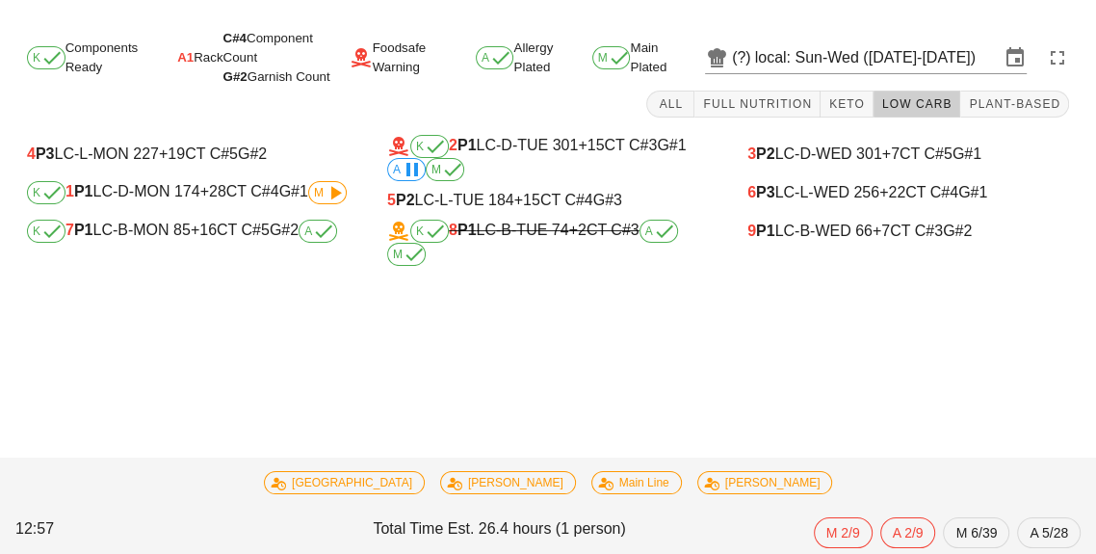
click at [229, 238] on div "K 7 P1 LC-B-MON 85 +16 CT C#5 G#2 A" at bounding box center [188, 231] width 322 height 23
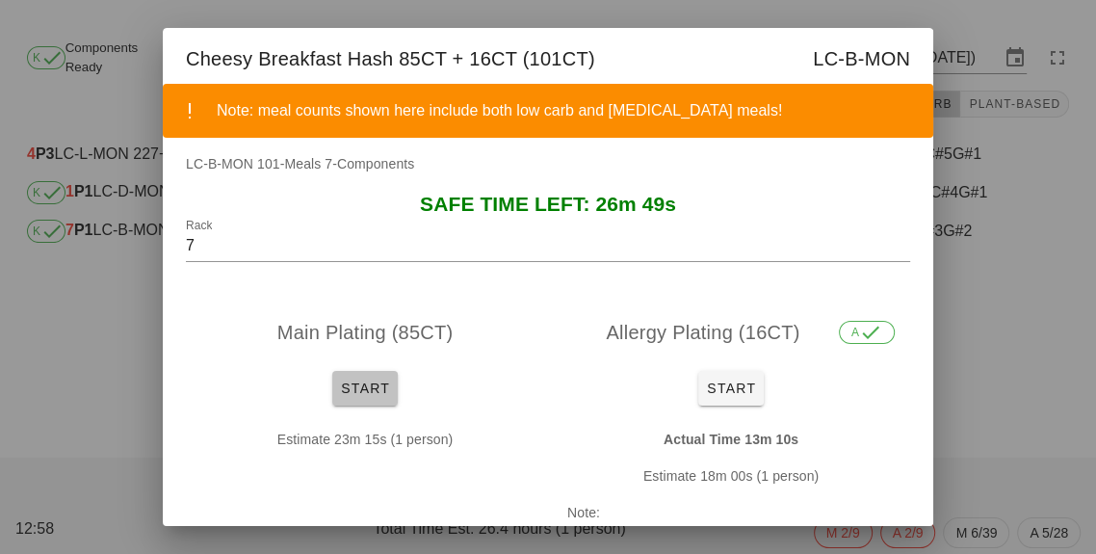
click at [367, 380] on span "Start" at bounding box center [365, 387] width 50 height 15
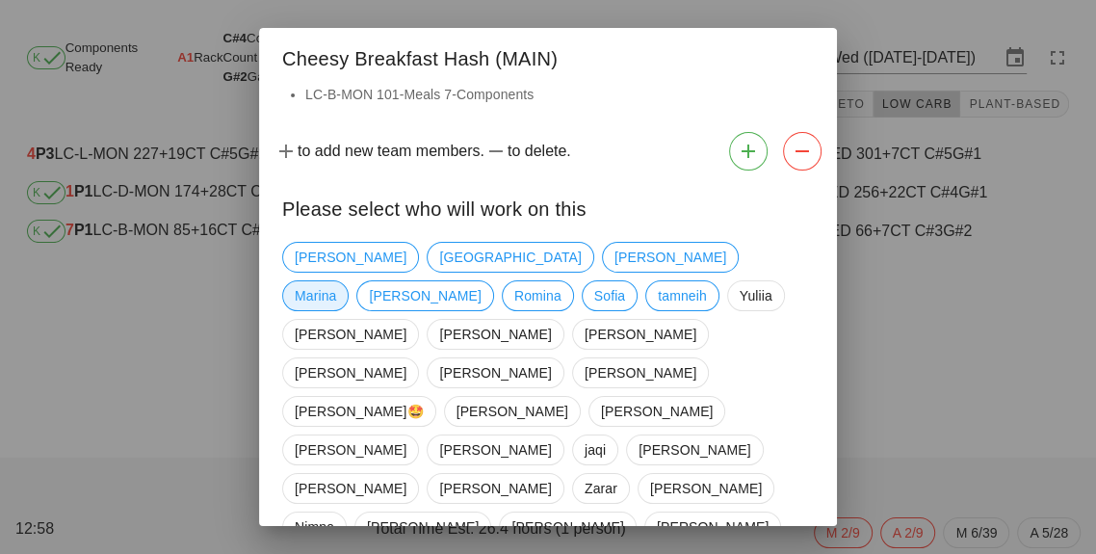
click at [336, 281] on span "Marina" at bounding box center [315, 295] width 41 height 29
click at [427, 262] on span "[GEOGRAPHIC_DATA]" at bounding box center [510, 257] width 167 height 31
click at [658, 293] on span "tamneih" at bounding box center [682, 295] width 49 height 29
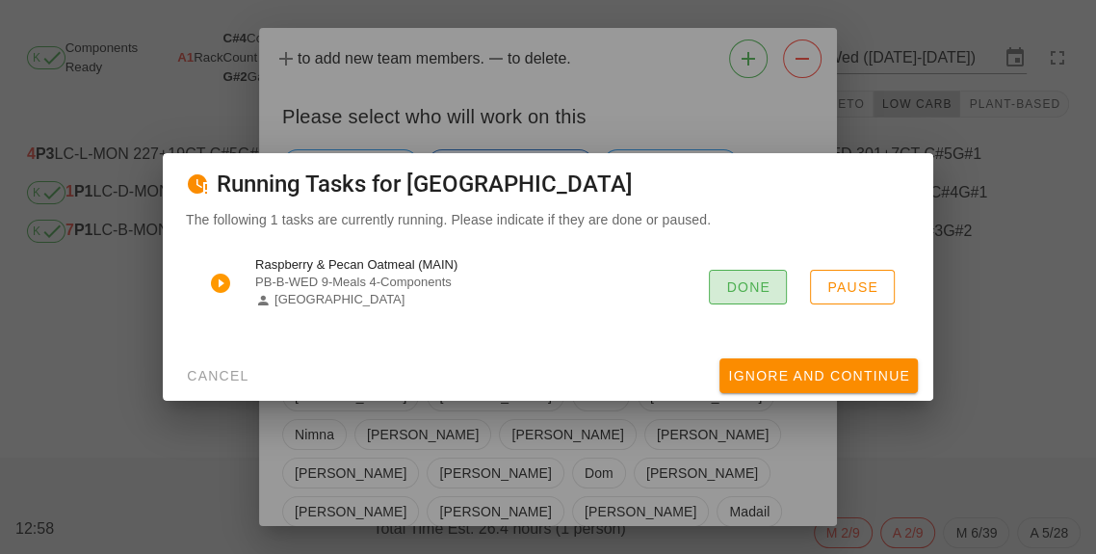
click at [758, 298] on button "Done" at bounding box center [748, 287] width 78 height 35
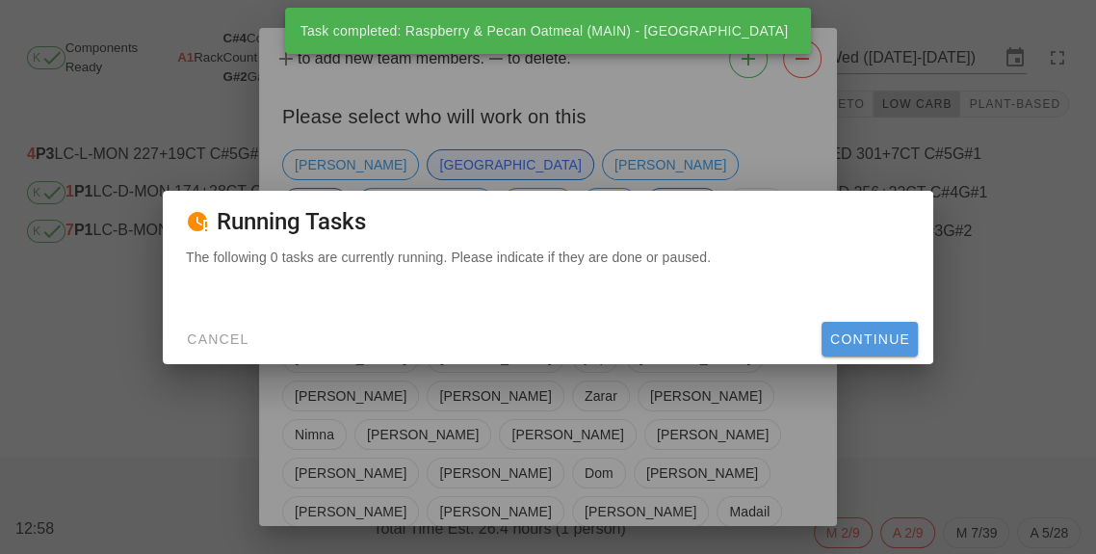
click at [899, 344] on span "Continue" at bounding box center [869, 338] width 81 height 15
